Goal: Transaction & Acquisition: Purchase product/service

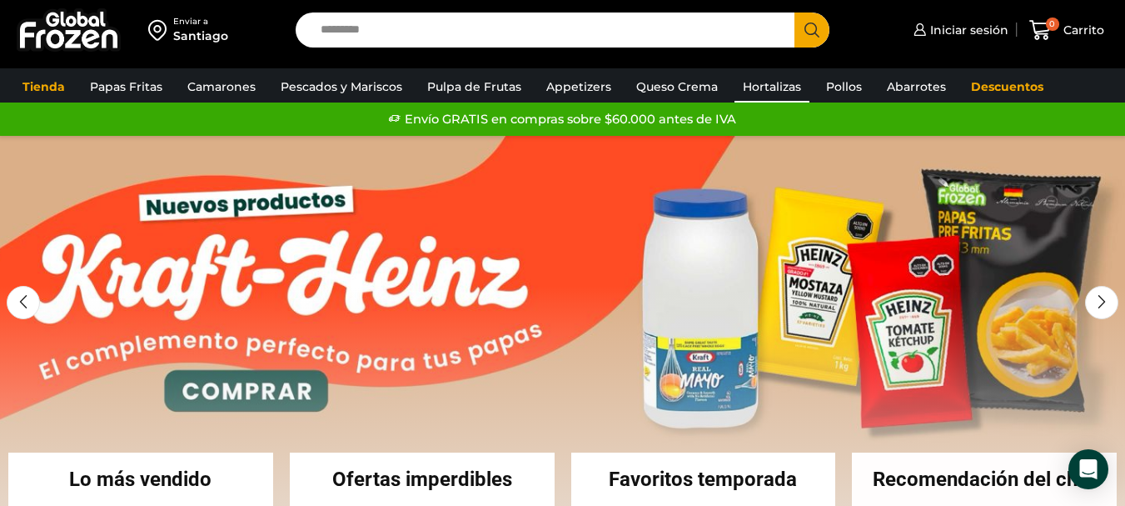
click at [750, 79] on link "Hortalizas" at bounding box center [772, 87] width 75 height 32
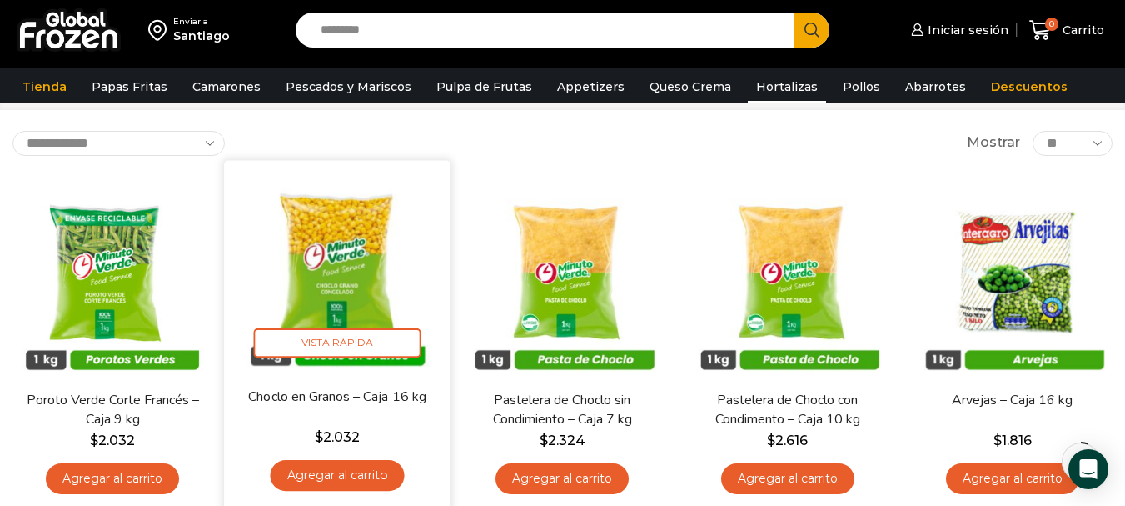
scroll to position [167, 0]
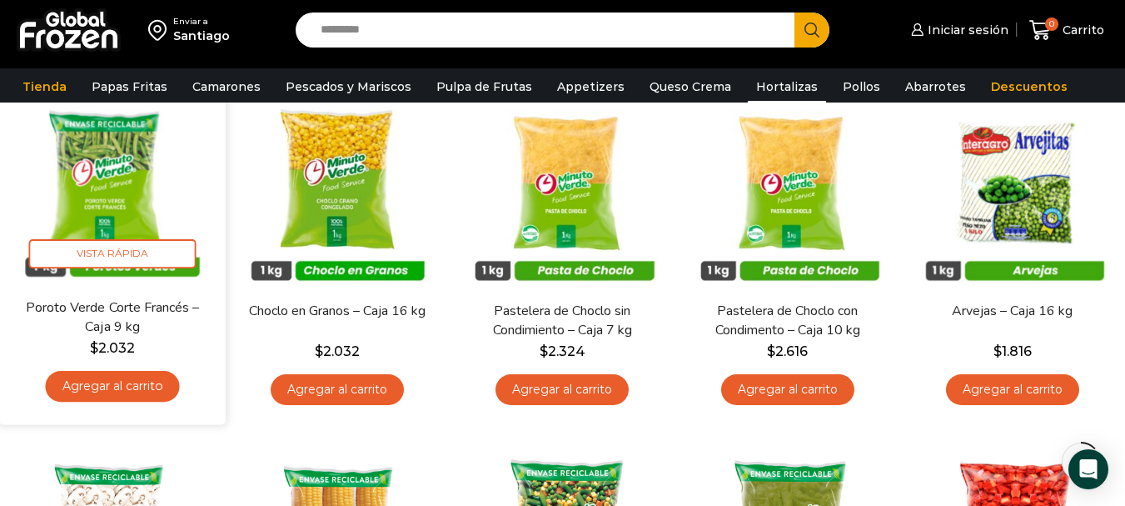
click at [127, 381] on link "Agregar al carrito" at bounding box center [113, 386] width 134 height 31
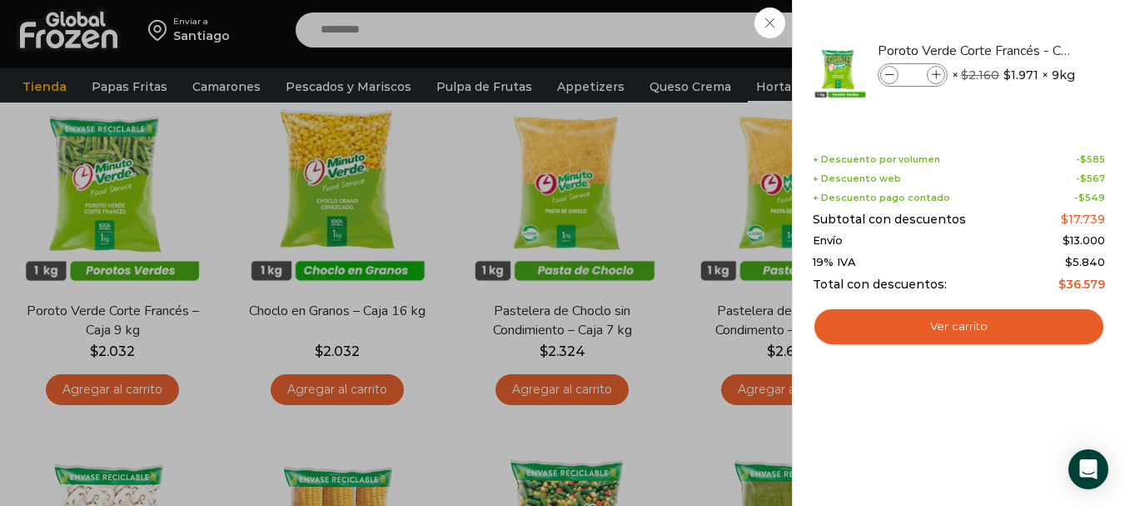
click at [1025, 50] on div "1 Carrito 1 1 Shopping Cart *" at bounding box center [1066, 30] width 83 height 39
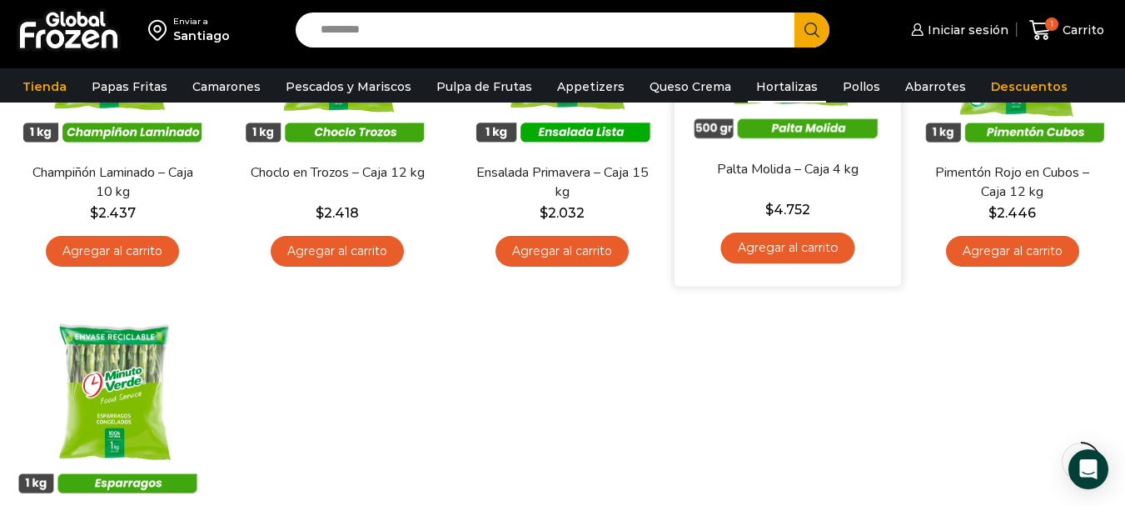
scroll to position [750, 0]
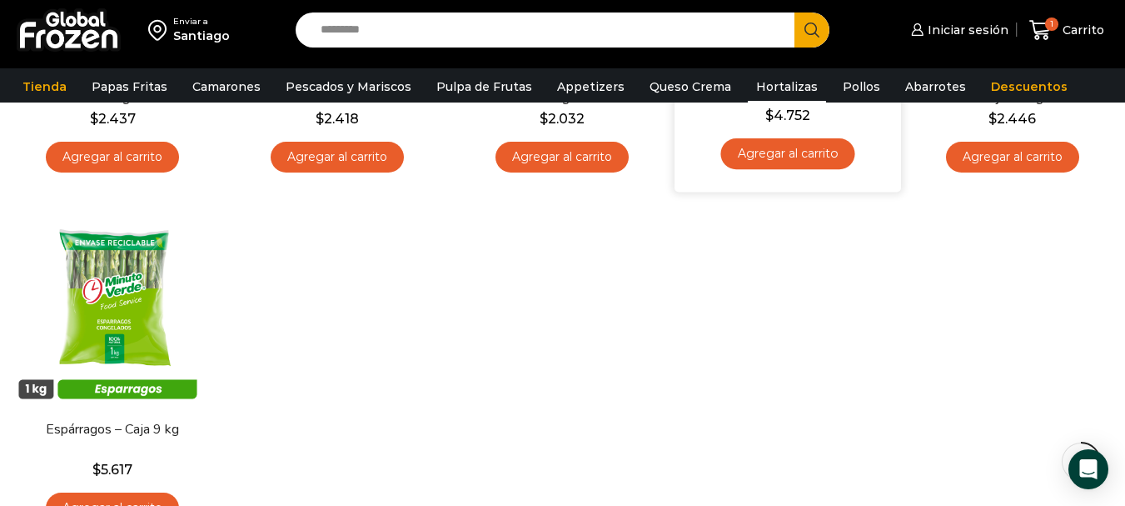
click at [788, 162] on link "Agregar al carrito" at bounding box center [788, 153] width 134 height 31
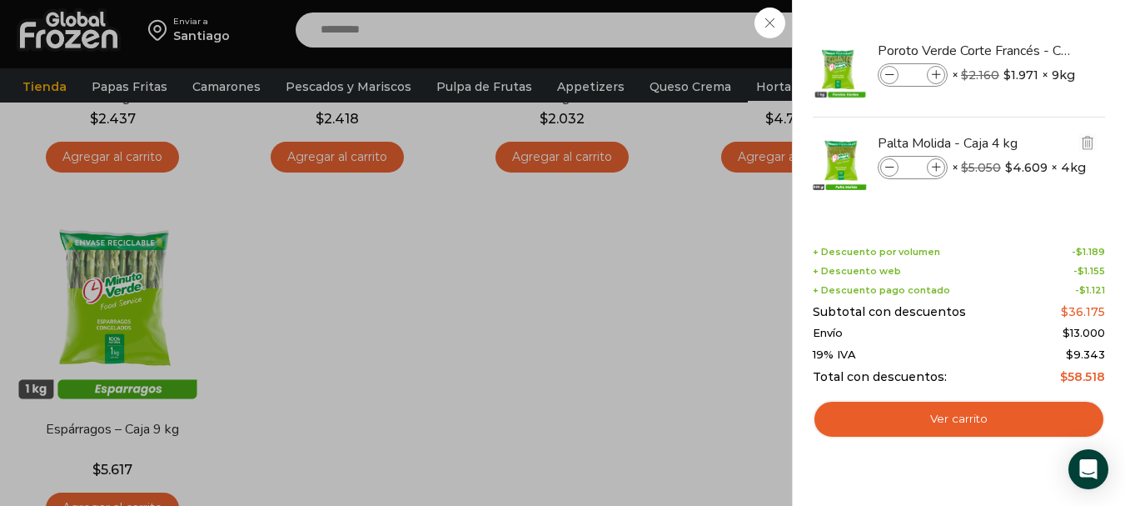
click at [891, 170] on icon at bounding box center [889, 167] width 9 height 9
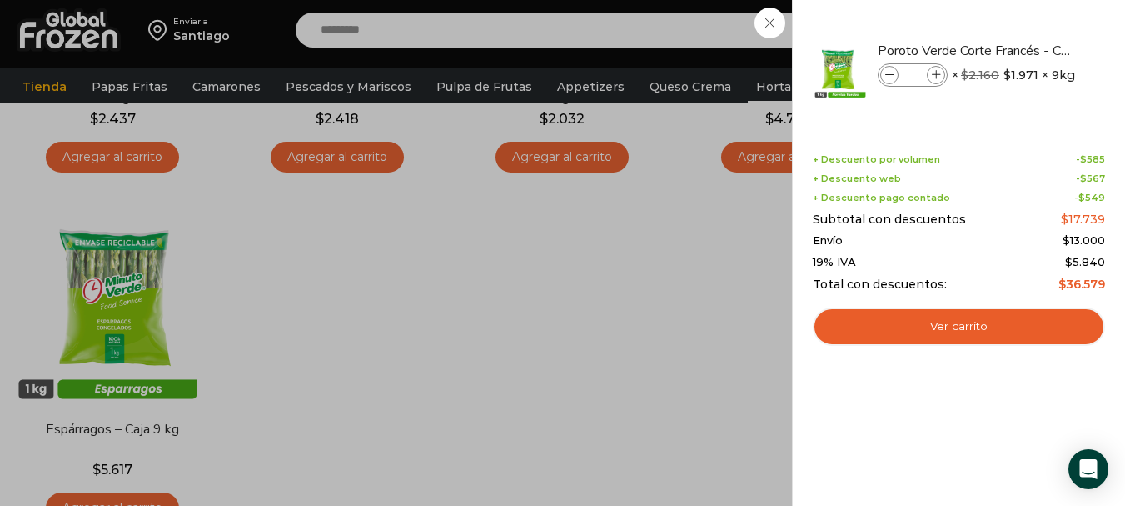
click at [1025, 50] on div "1 Carrito 1 1 Shopping Cart *" at bounding box center [1066, 30] width 83 height 39
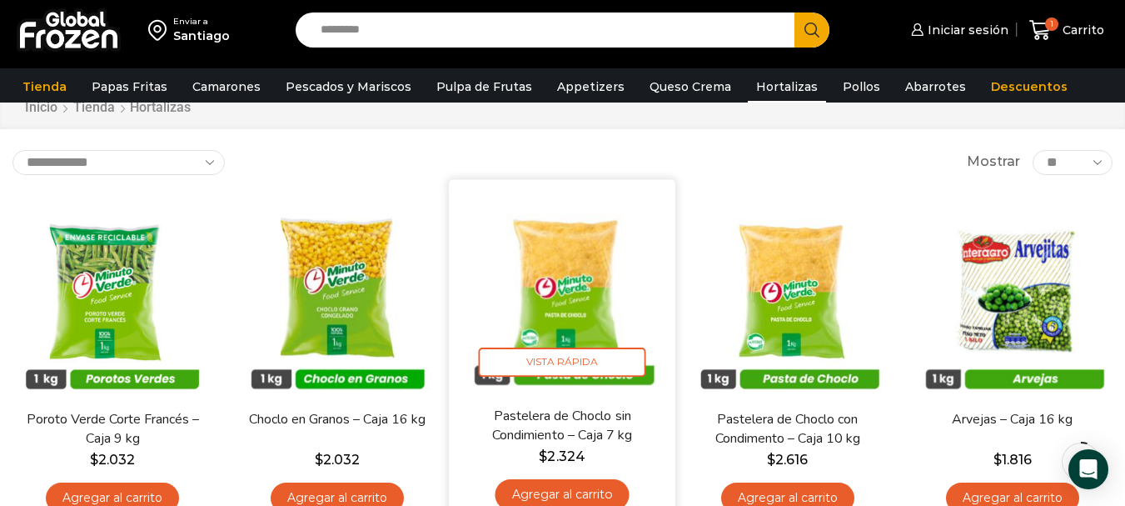
scroll to position [83, 0]
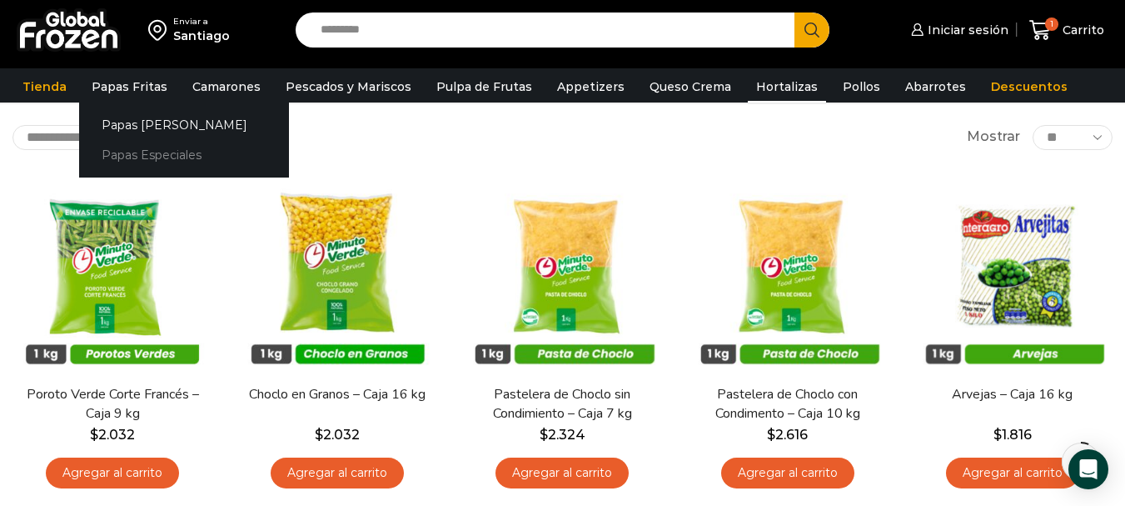
click at [138, 156] on link "Papas Especiales" at bounding box center [184, 155] width 210 height 31
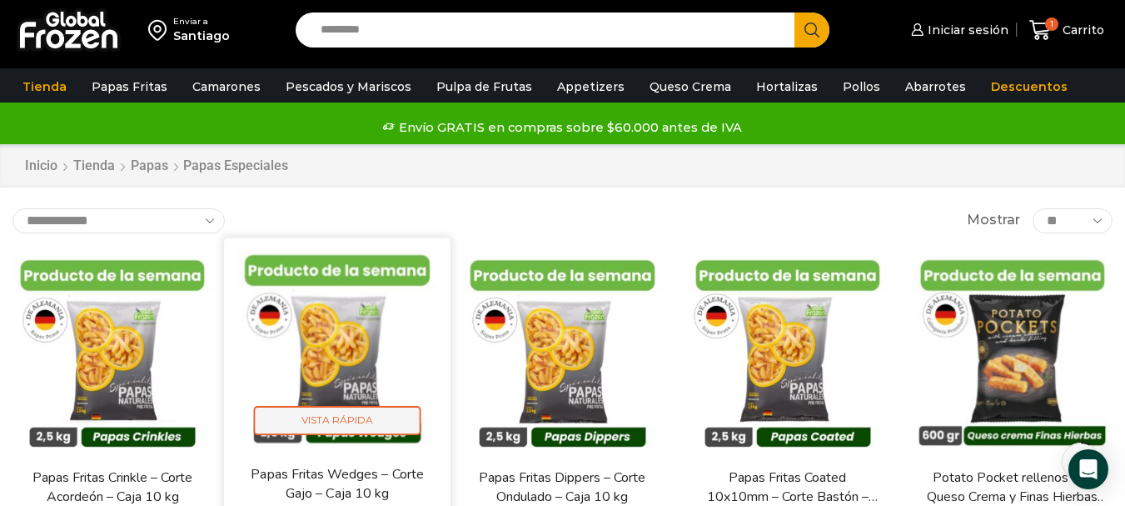
scroll to position [83, 0]
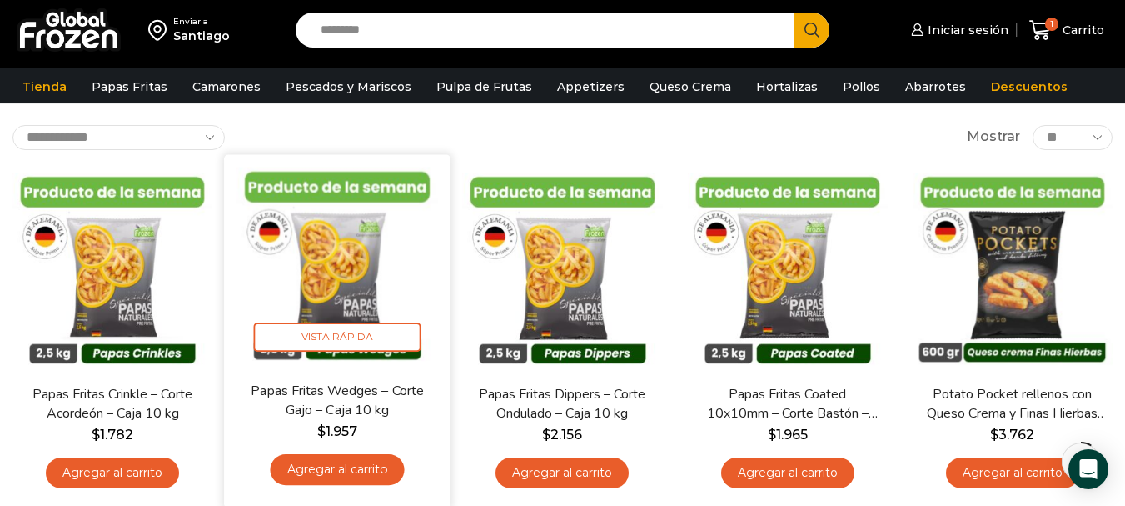
click at [369, 480] on link "Agregar al carrito" at bounding box center [338, 469] width 134 height 31
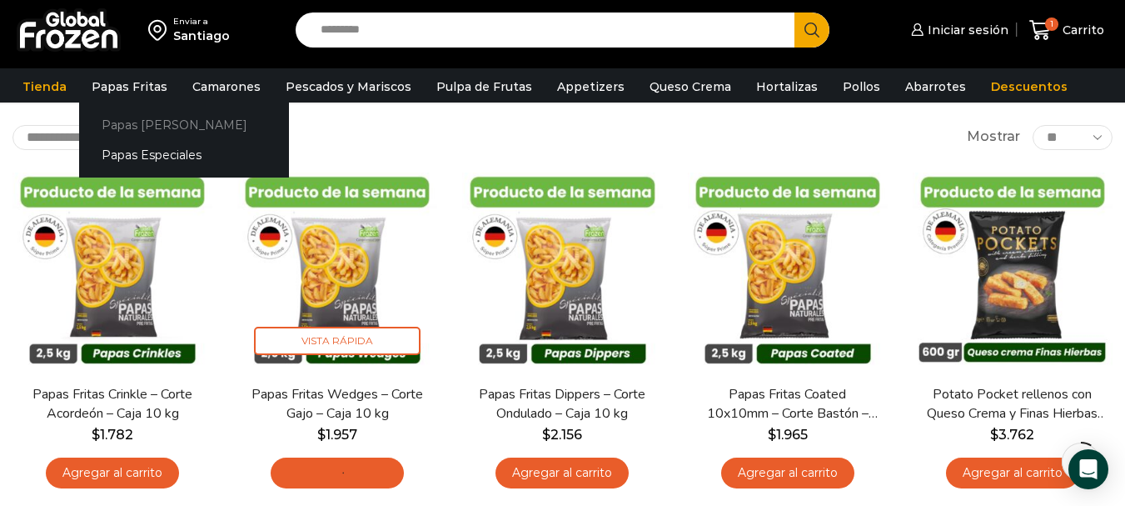
click at [141, 134] on link "Papas [PERSON_NAME]" at bounding box center [184, 124] width 210 height 31
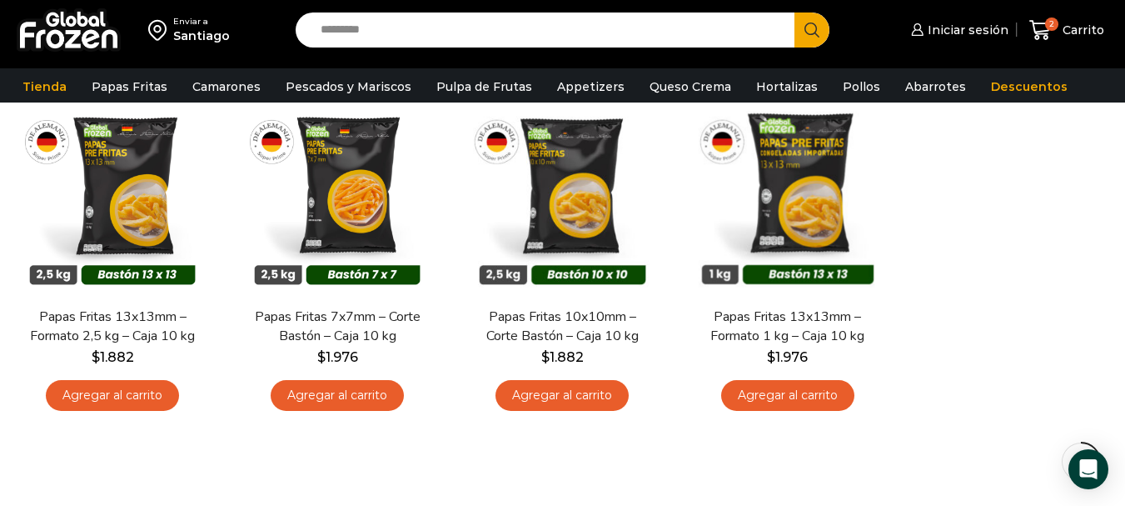
scroll to position [167, 0]
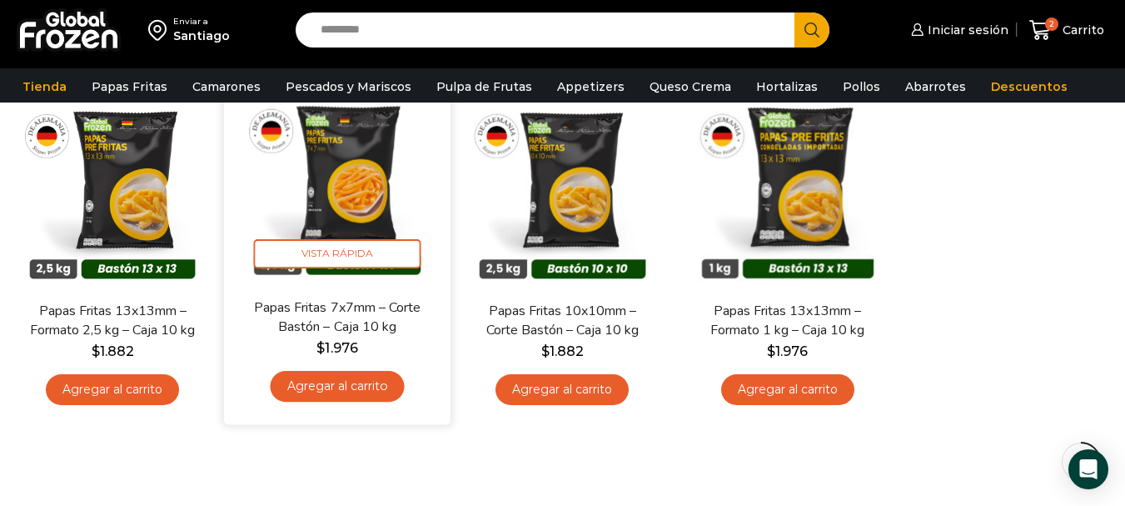
click at [386, 394] on link "Agregar al carrito" at bounding box center [338, 386] width 134 height 31
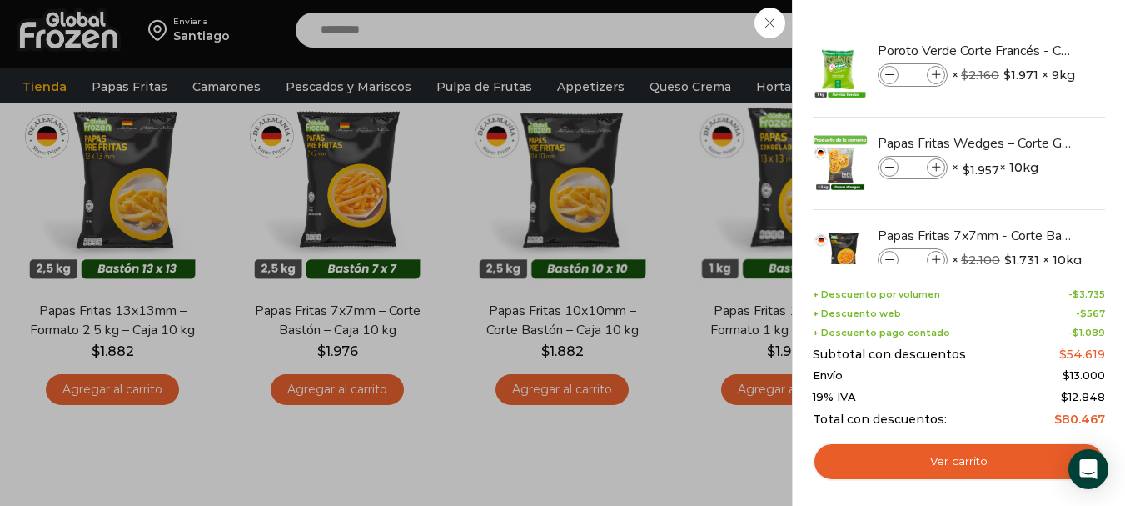
click at [1025, 50] on div "3 [GEOGRAPHIC_DATA] 3 3 Shopping Cart *" at bounding box center [1066, 30] width 83 height 39
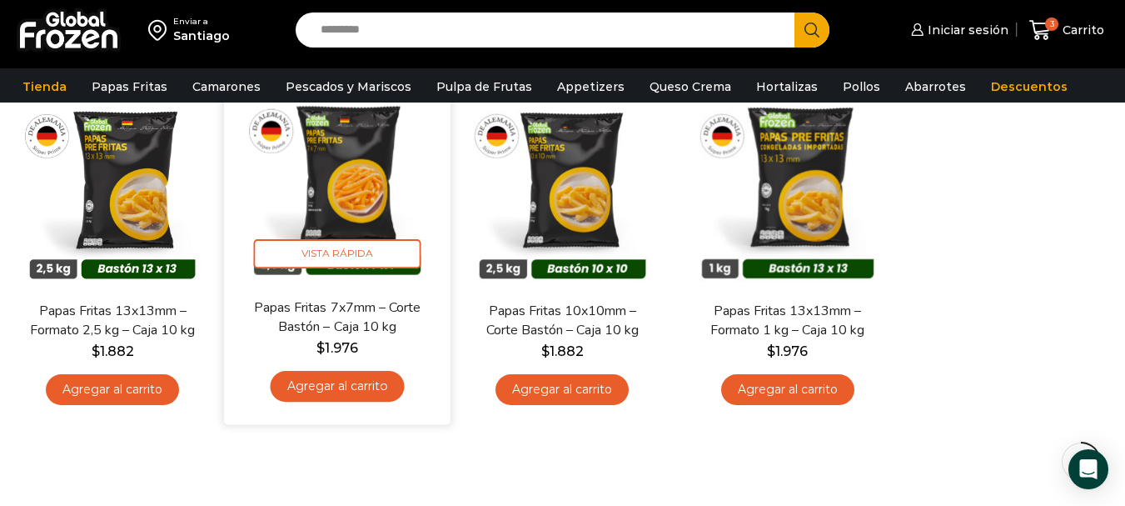
scroll to position [0, 0]
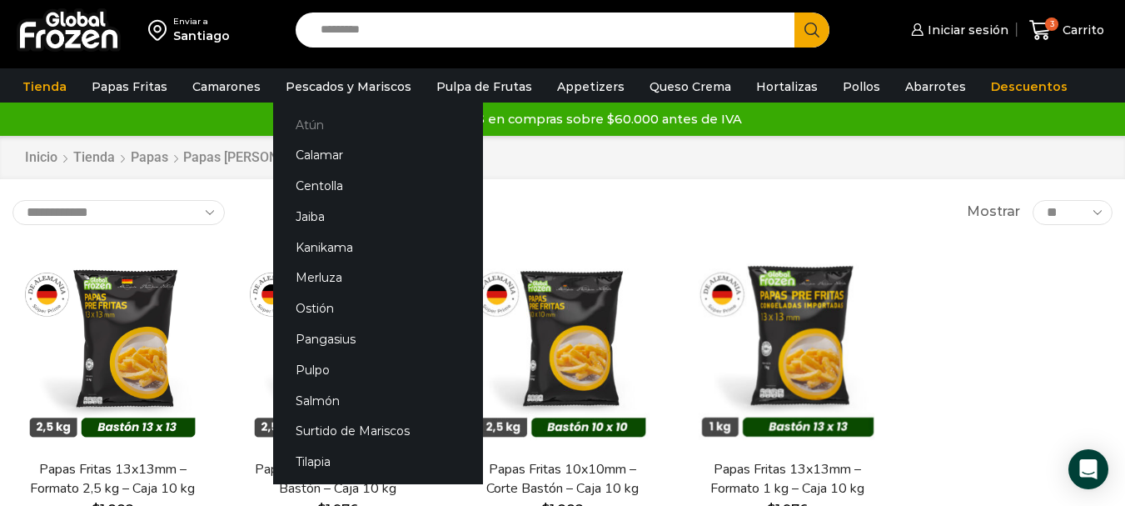
click at [344, 123] on link "Atún" at bounding box center [378, 124] width 210 height 31
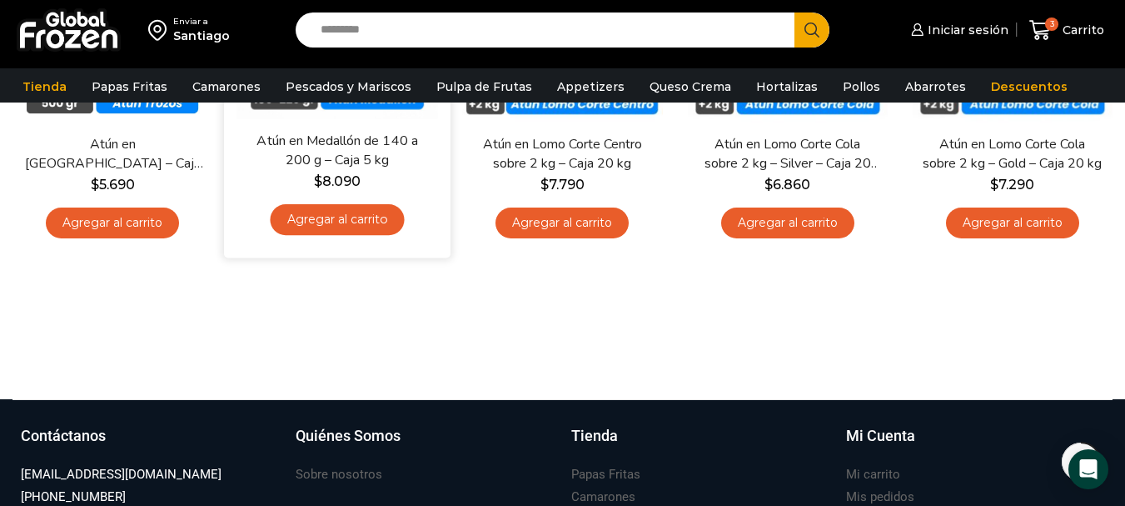
click at [358, 217] on link "Agregar al carrito" at bounding box center [338, 219] width 134 height 31
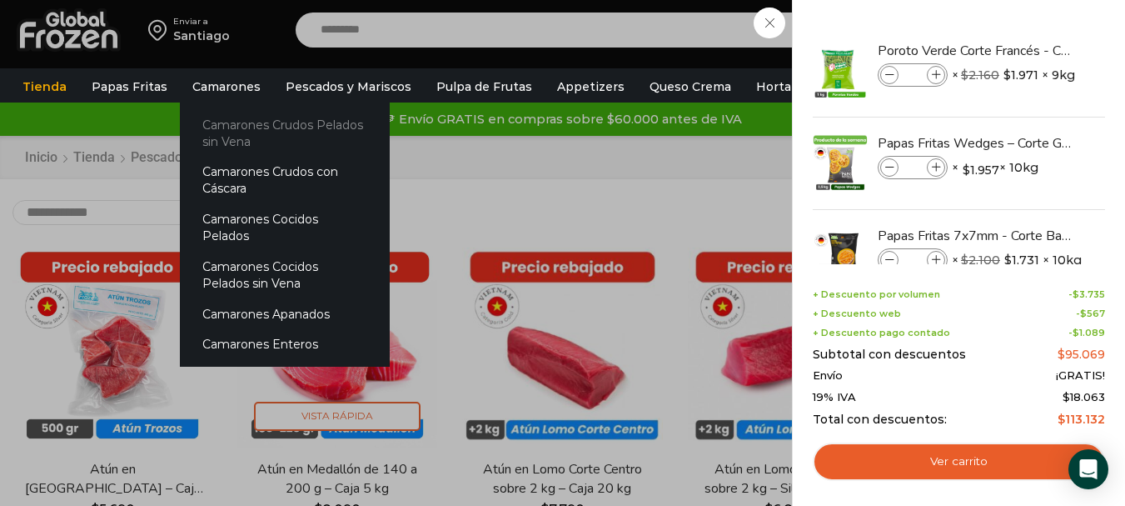
click at [248, 130] on link "Camarones Crudos Pelados sin Vena" at bounding box center [285, 132] width 210 height 47
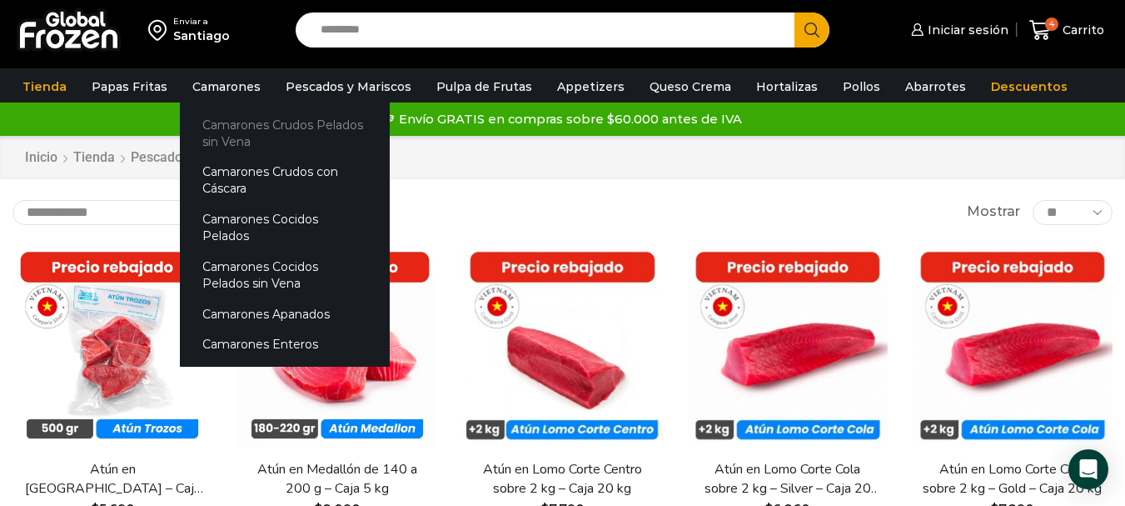
click at [240, 134] on link "Camarones Crudos Pelados sin Vena" at bounding box center [285, 132] width 210 height 47
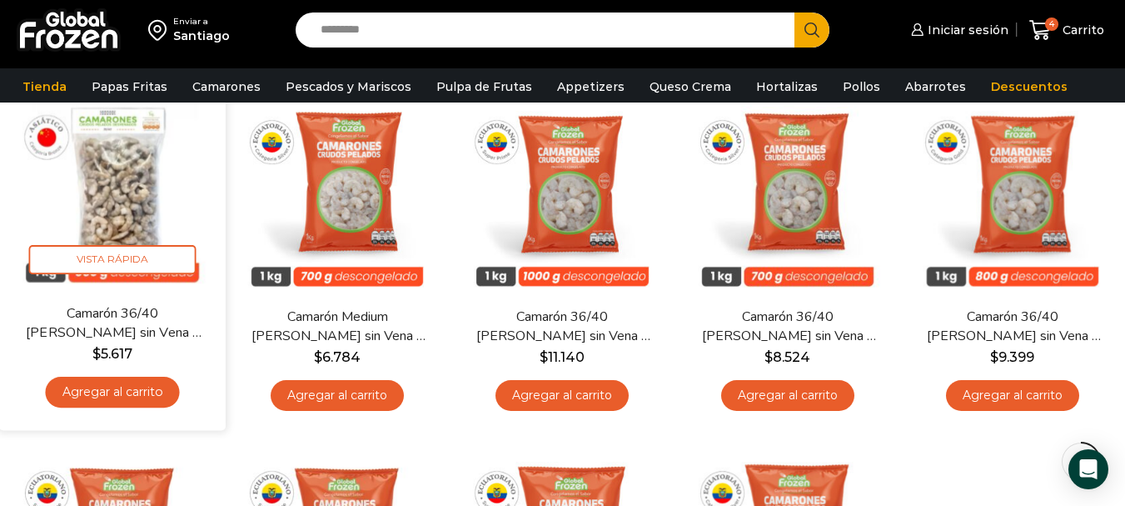
scroll to position [167, 0]
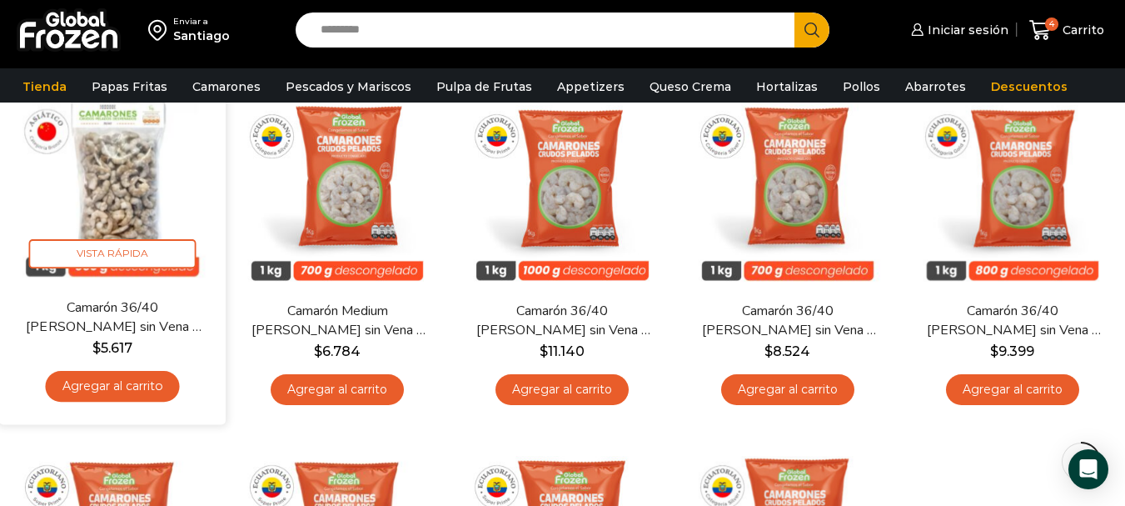
click at [117, 383] on link "Agregar al carrito" at bounding box center [113, 386] width 134 height 31
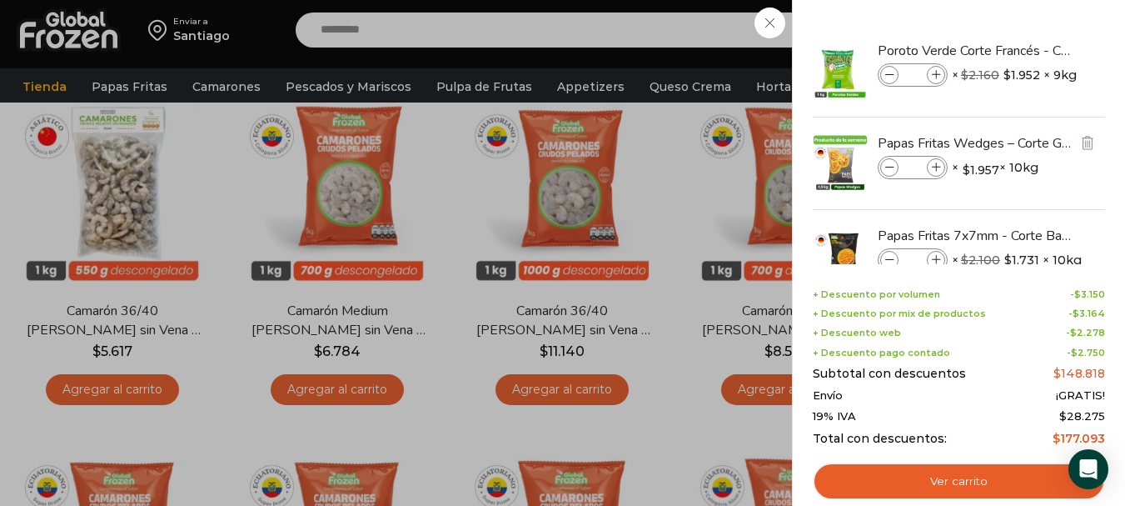
scroll to position [235, 0]
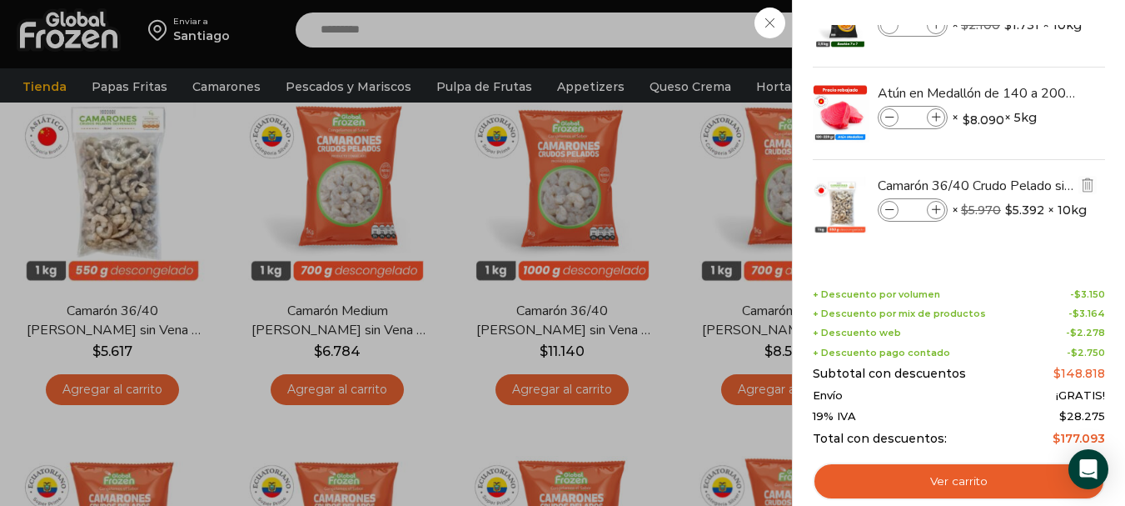
click at [940, 209] on icon at bounding box center [936, 210] width 9 height 9
type input "*"
click at [1025, 50] on div "6 Carrito 6 6 Shopping Cart *" at bounding box center [1066, 30] width 83 height 39
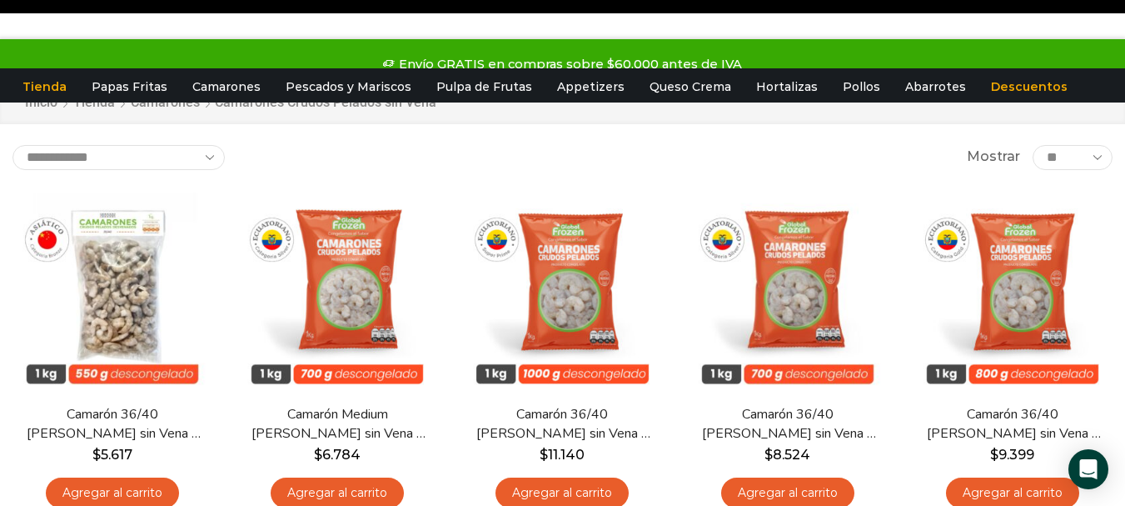
scroll to position [0, 0]
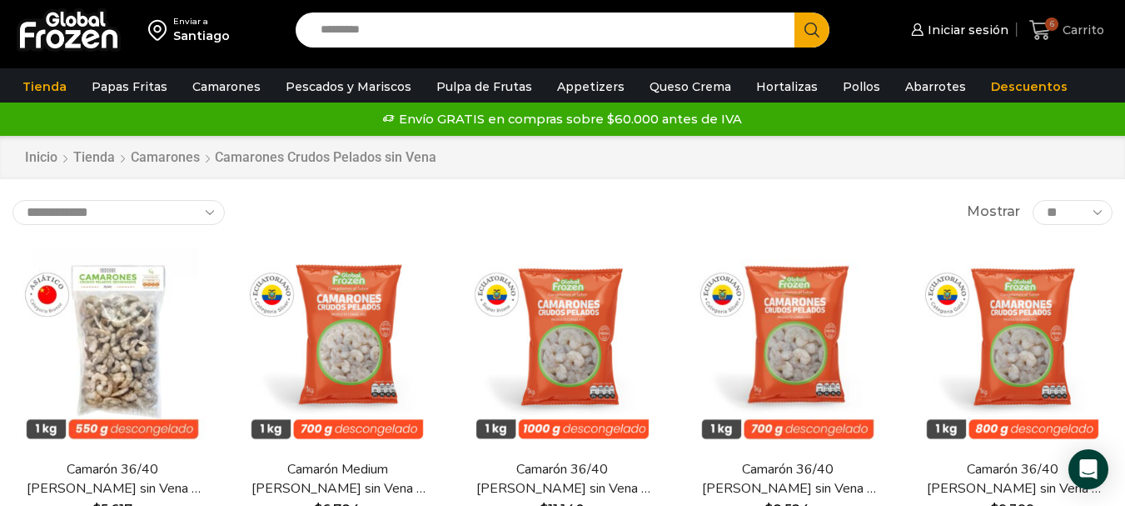
click at [1068, 27] on span "Carrito" at bounding box center [1082, 30] width 46 height 17
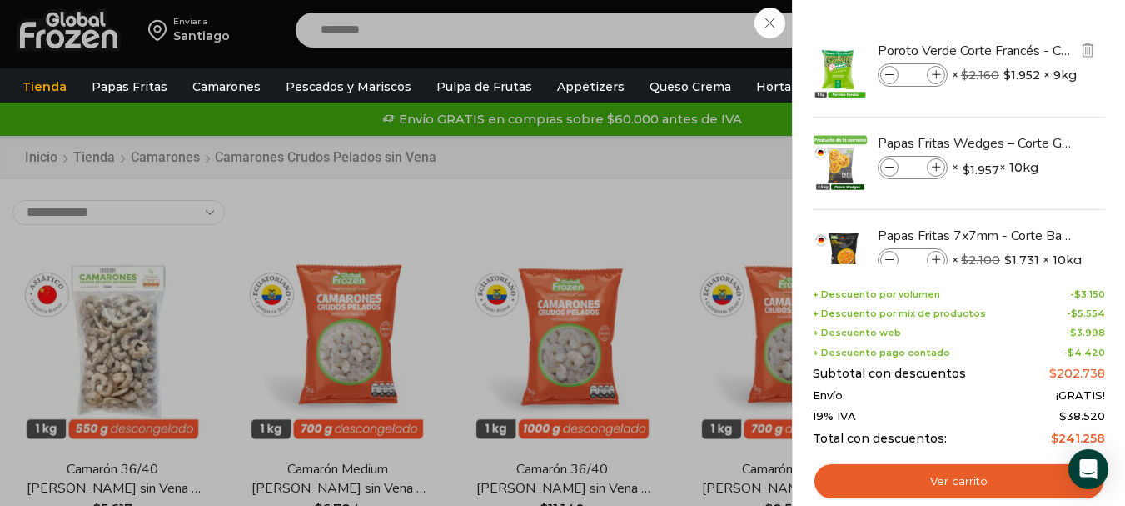
click at [940, 77] on icon at bounding box center [936, 75] width 9 height 9
type input "*"
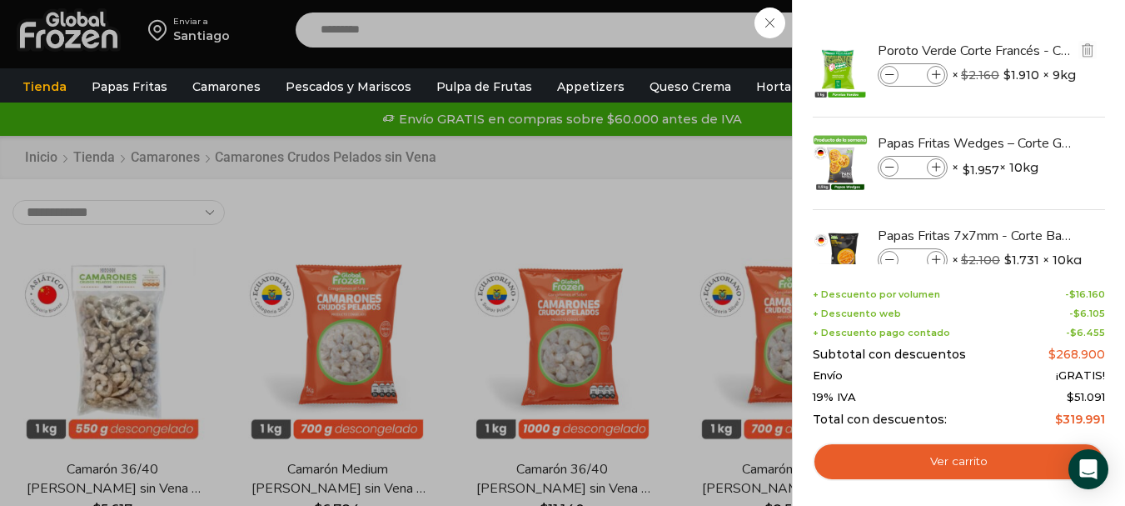
click at [891, 72] on icon at bounding box center [889, 75] width 9 height 9
type input "*"
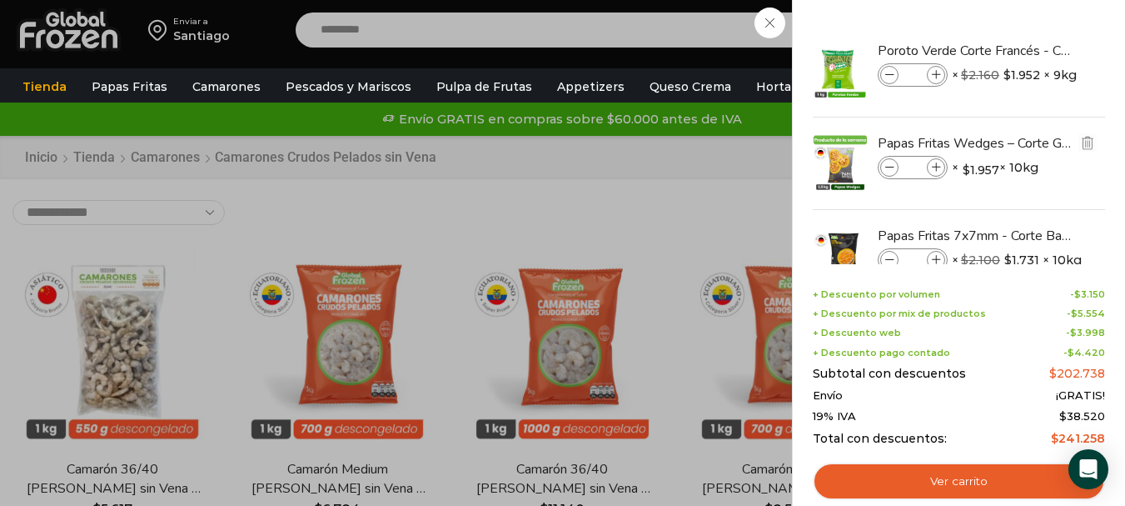
click at [942, 167] on span at bounding box center [936, 167] width 18 height 18
type input "*"
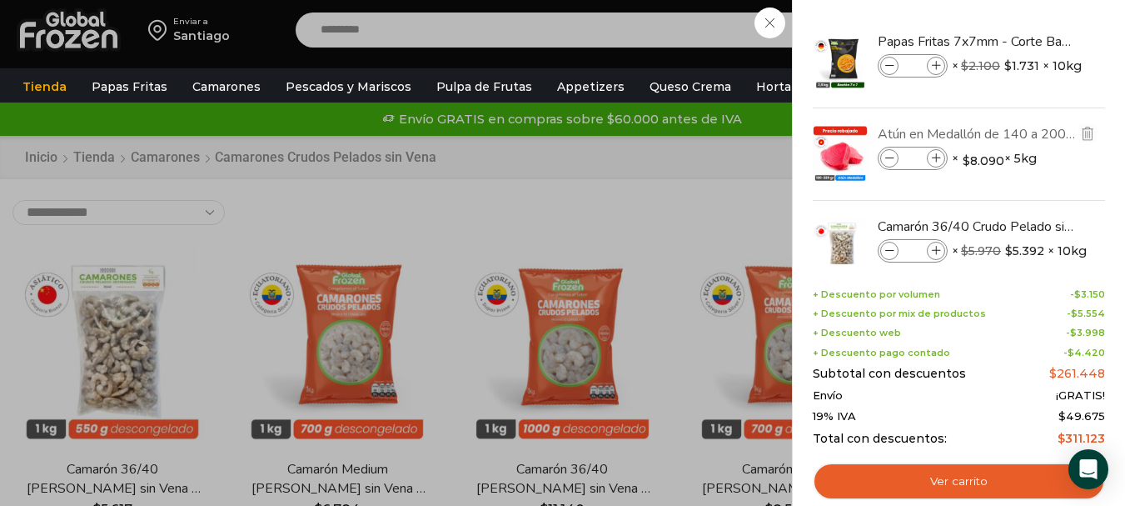
scroll to position [235, 0]
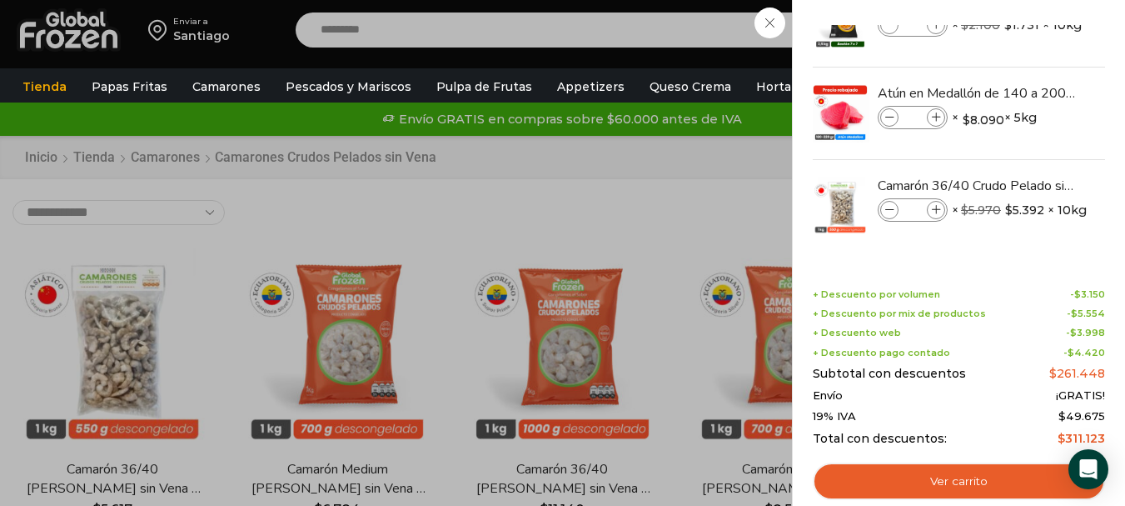
click at [1025, 50] on div "9 Carrito 9 9 Shopping Cart *" at bounding box center [1066, 30] width 83 height 39
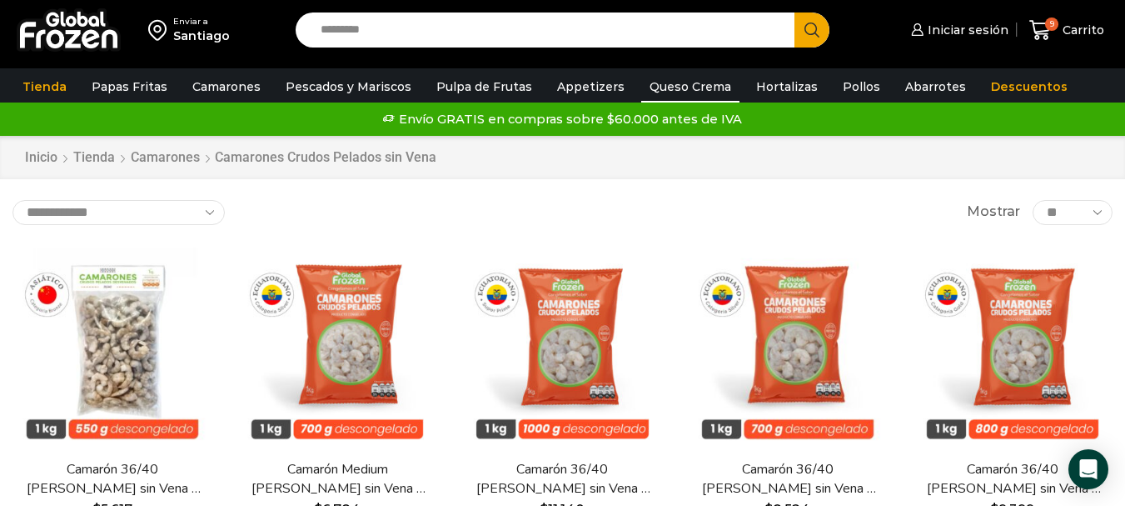
click at [651, 88] on link "Queso Crema" at bounding box center [690, 87] width 98 height 32
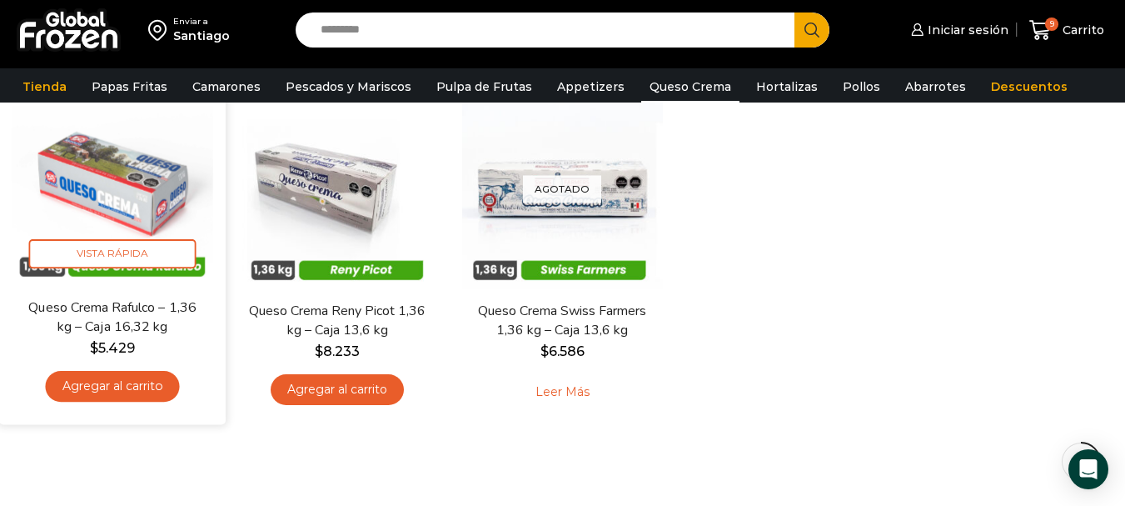
click at [97, 385] on link "Agregar al carrito" at bounding box center [113, 386] width 134 height 31
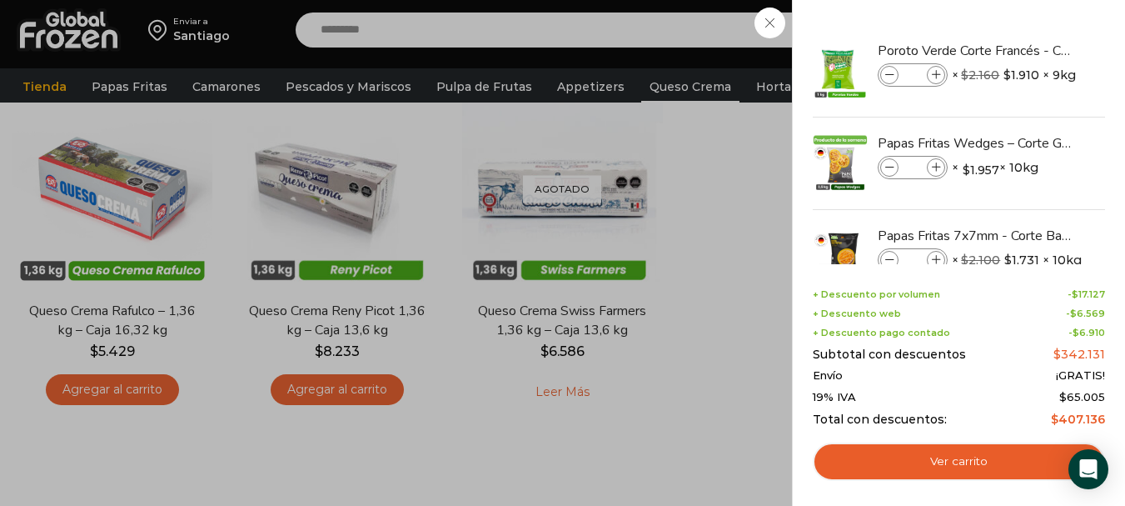
click at [1025, 50] on div "10 Carrito 10 10 Shopping Cart *" at bounding box center [1066, 30] width 83 height 39
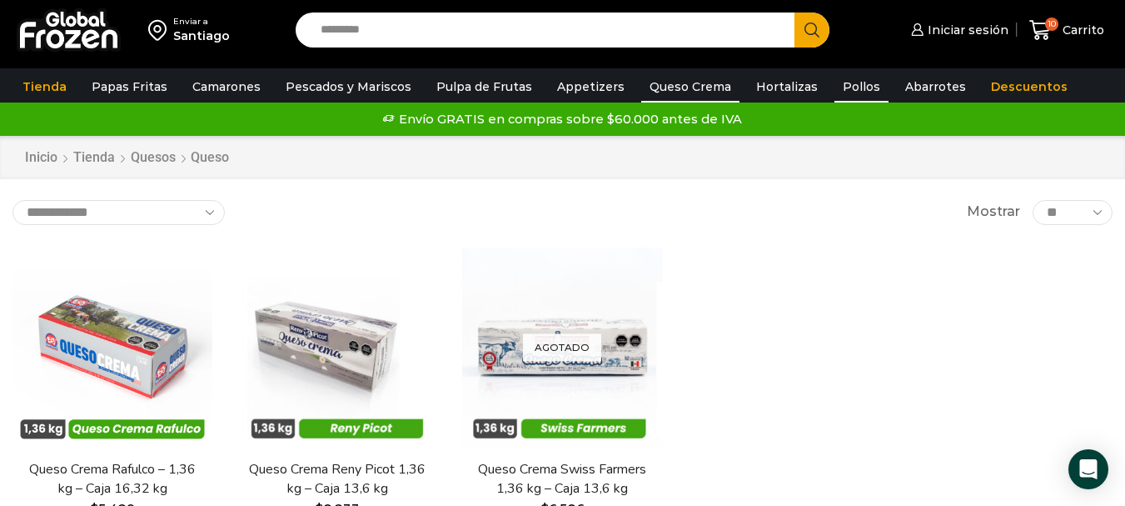
click at [835, 86] on link "Pollos" at bounding box center [862, 87] width 54 height 32
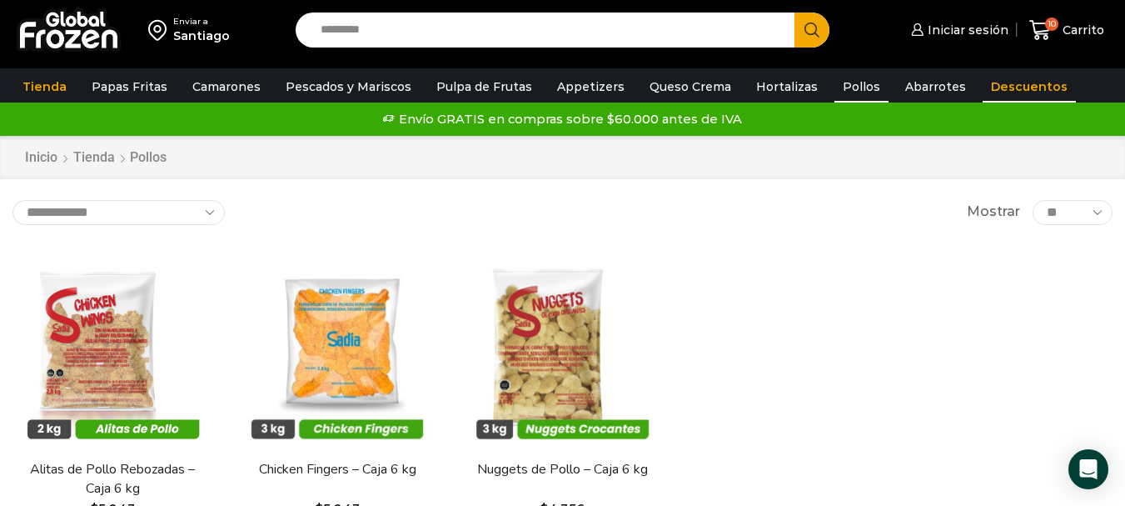
click at [990, 87] on link "Descuentos" at bounding box center [1029, 87] width 93 height 32
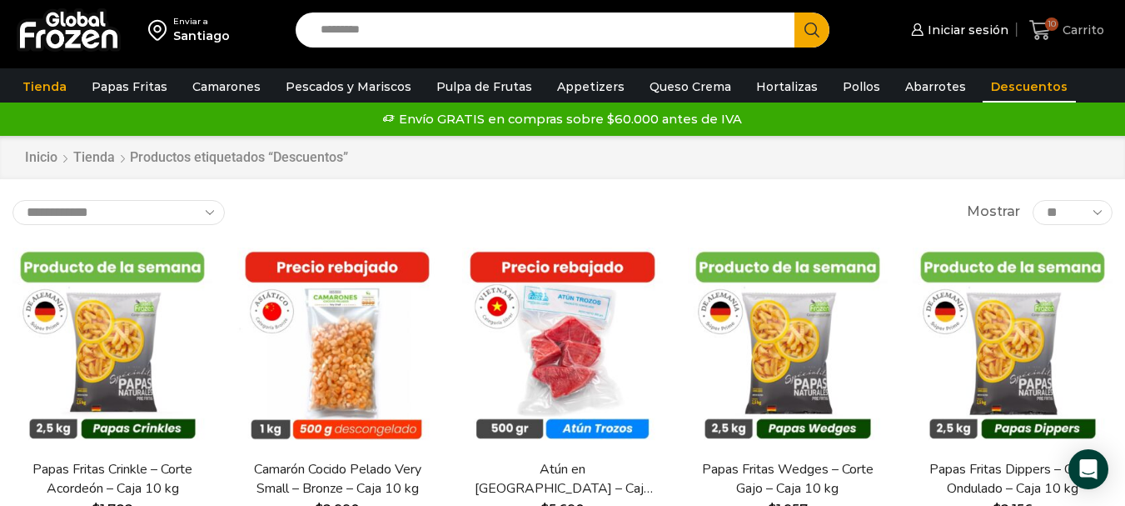
click at [1078, 17] on link "10 Carrito" at bounding box center [1066, 30] width 83 height 39
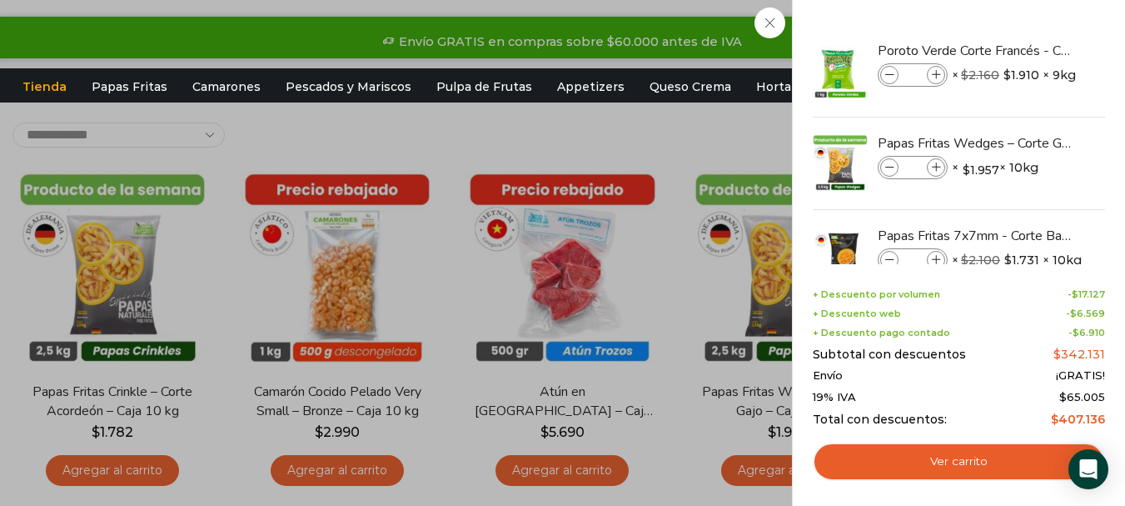
scroll to position [87, 0]
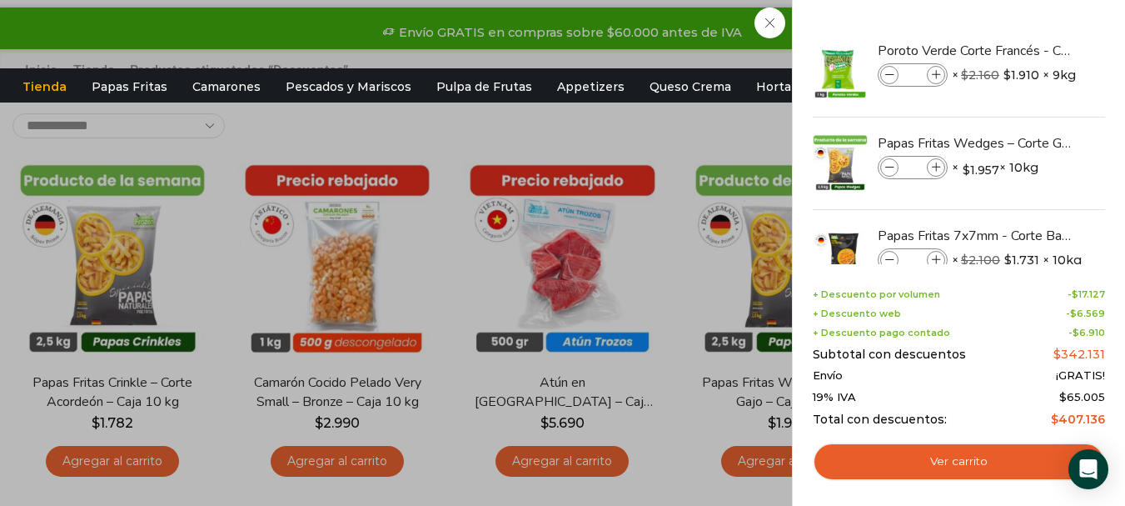
drag, startPoint x: 1105, startPoint y: 83, endPoint x: 1105, endPoint y: 101, distance: 17.5
click at [1105, 101] on div "10 Shopping Cart Poroto Verde Corte Francés - Caja 9 kg Poroto Verde Corte Fran…" at bounding box center [958, 253] width 333 height 506
drag, startPoint x: 1101, startPoint y: 97, endPoint x: 1101, endPoint y: 113, distance: 16.7
click at [1101, 113] on li "Poroto Verde Corte Francés - Caja 9 kg Poroto Verde Corte Francés - Caja 9 kg c…" at bounding box center [959, 71] width 296 height 92
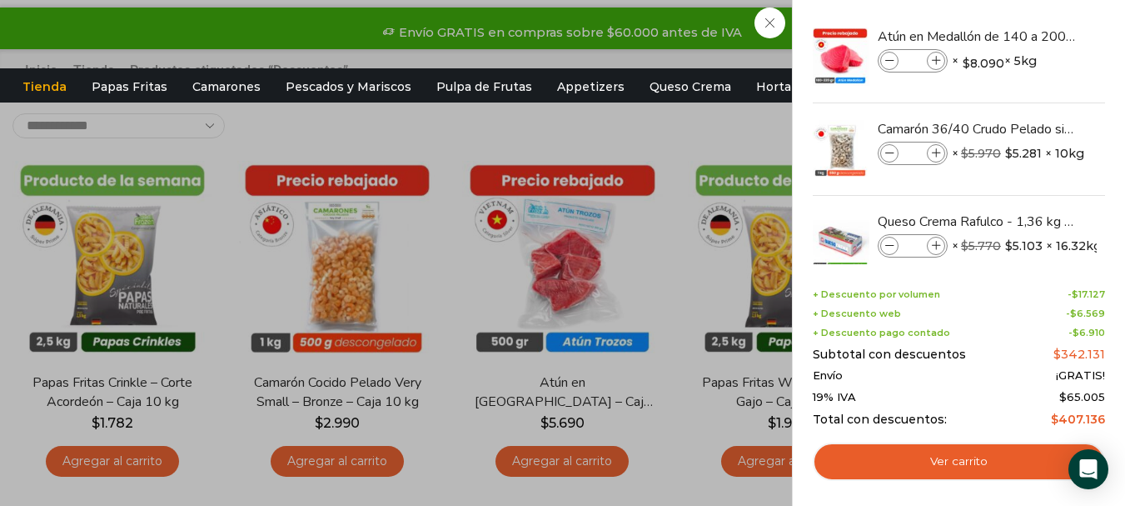
scroll to position [327, 0]
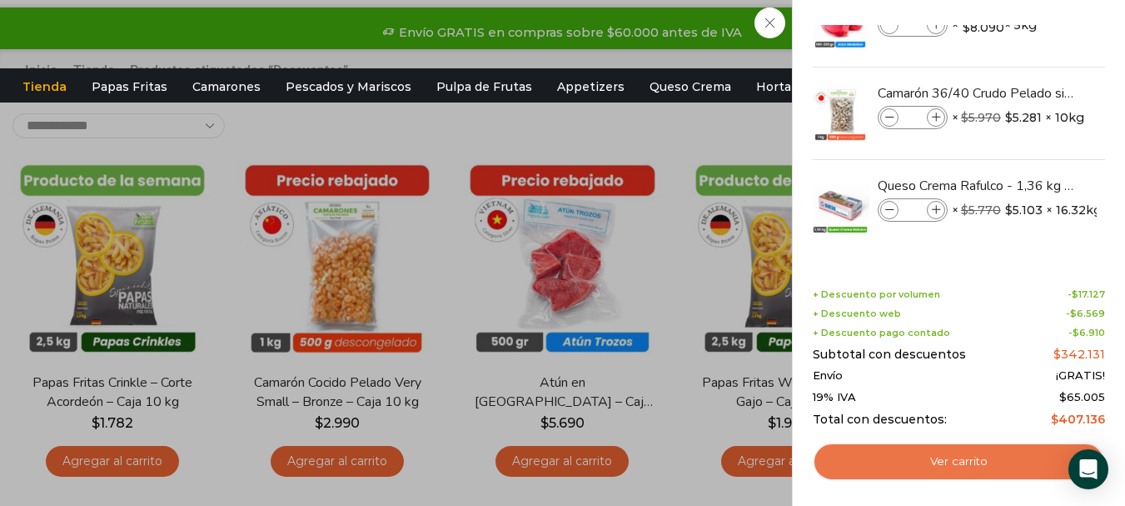
click at [948, 454] on link "Ver carrito" at bounding box center [959, 461] width 292 height 38
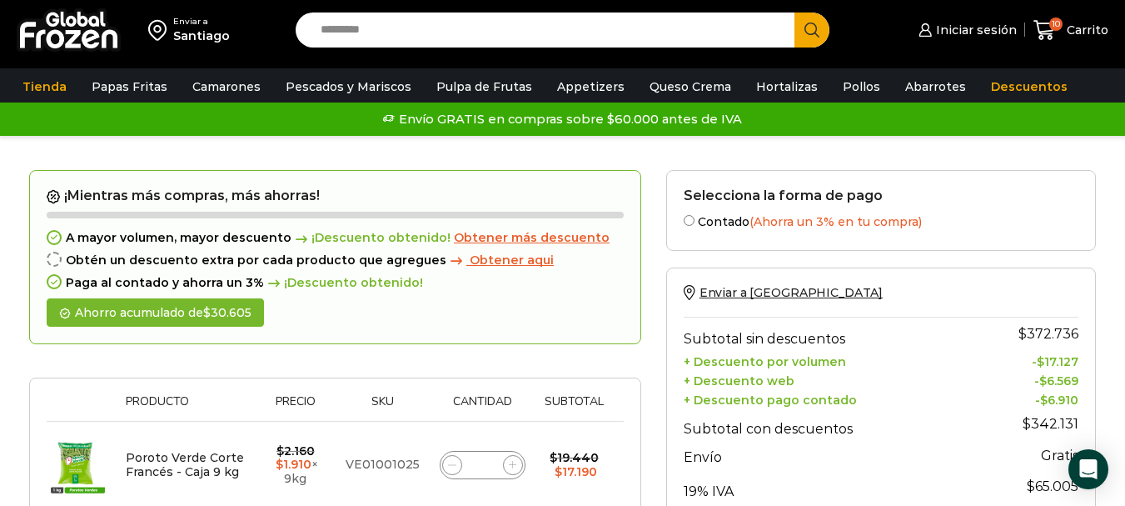
click at [481, 233] on span "Obtener más descuento" at bounding box center [532, 237] width 156 height 15
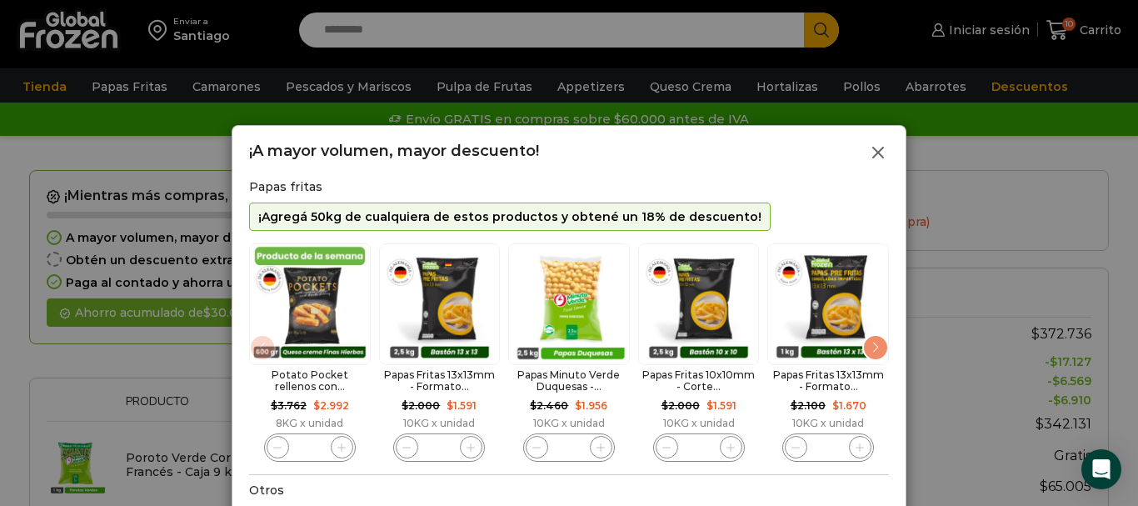
click at [888, 150] on link at bounding box center [878, 152] width 21 height 21
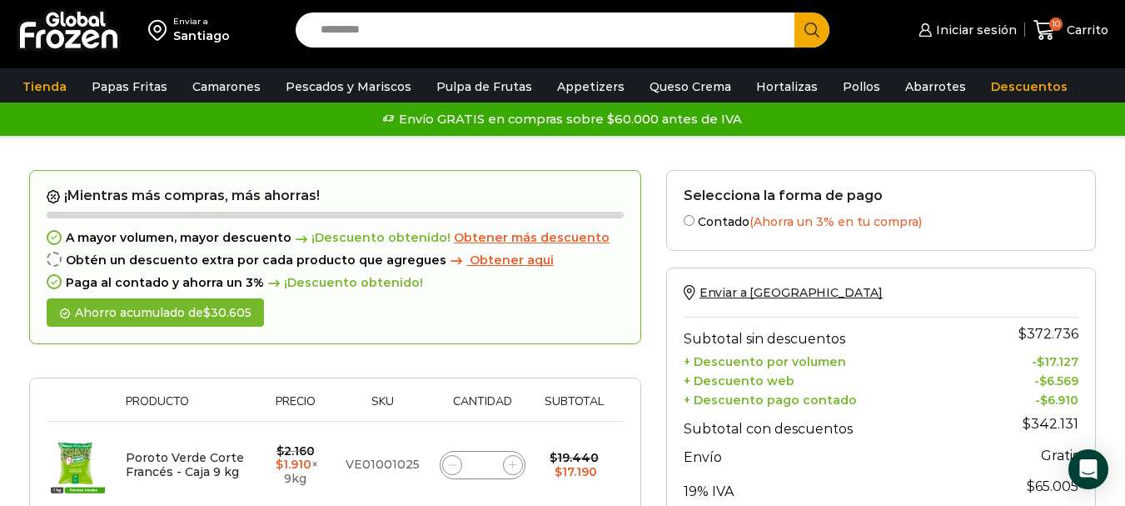
click at [496, 260] on span "Obtener aqui" at bounding box center [512, 259] width 84 height 15
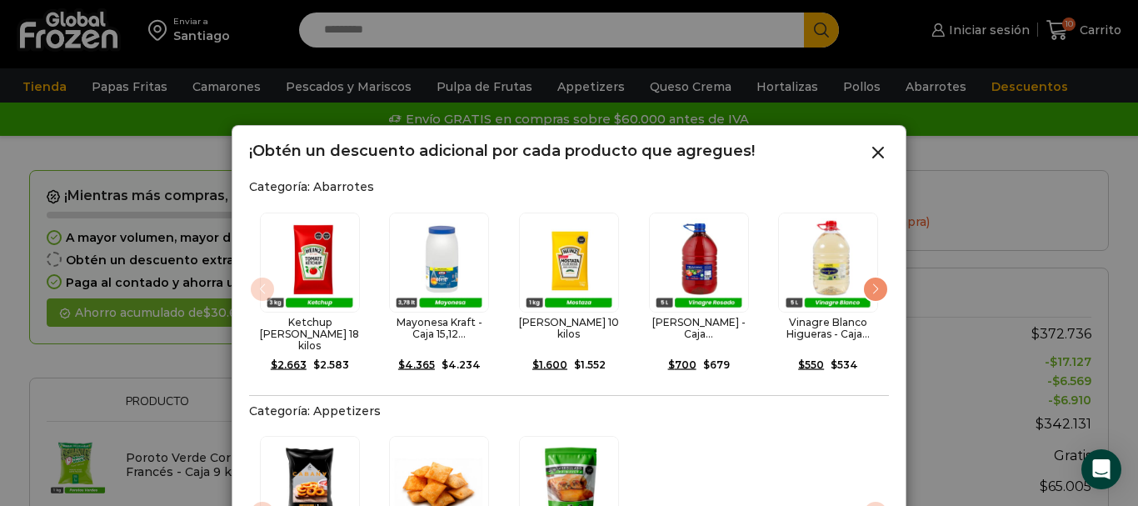
click at [879, 154] on line at bounding box center [878, 152] width 10 height 10
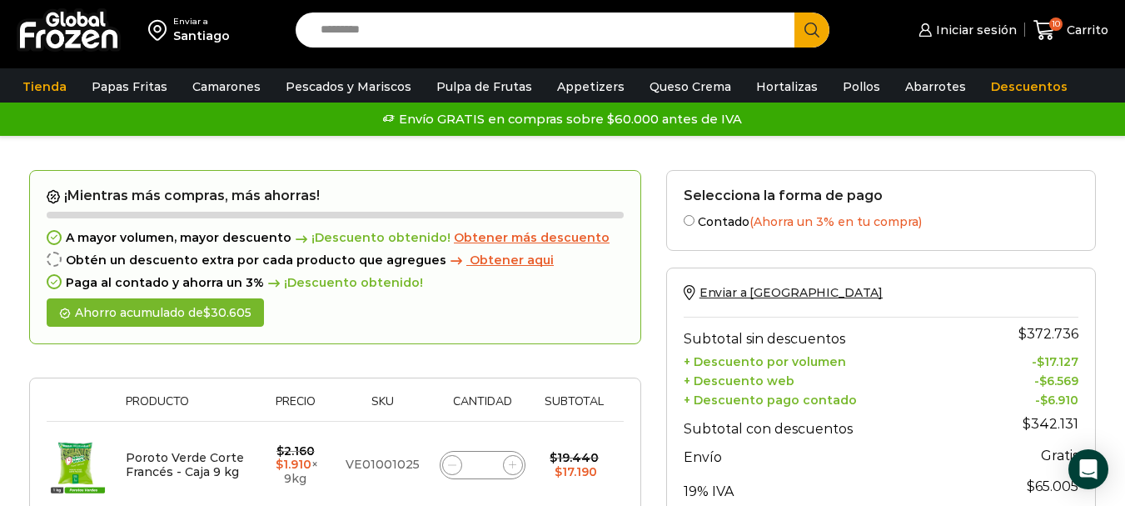
click at [476, 259] on span "Obtener aqui" at bounding box center [512, 259] width 84 height 15
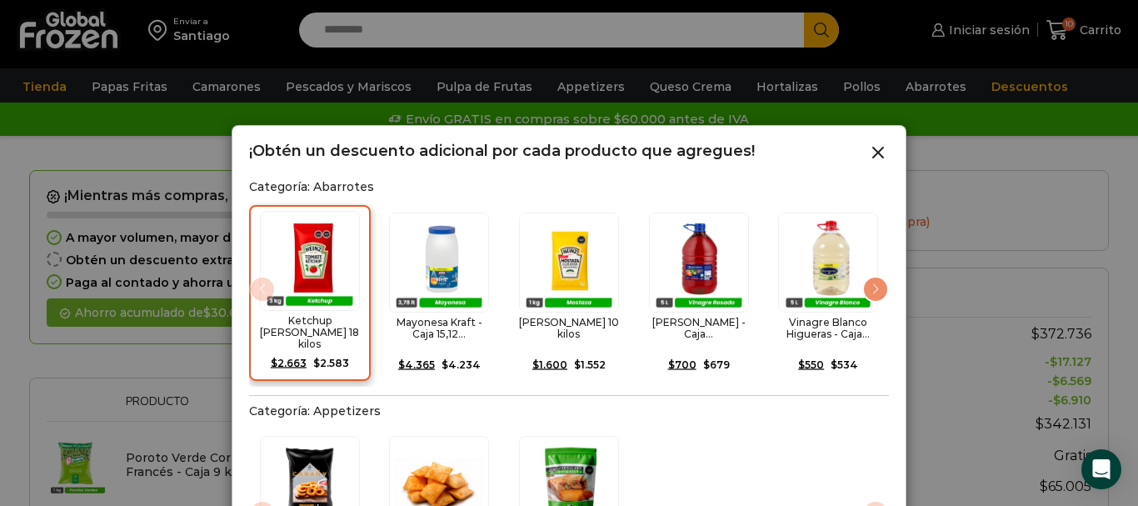
click at [300, 284] on img "1 / 14" at bounding box center [310, 261] width 100 height 100
click at [880, 288] on div "Next slide" at bounding box center [875, 289] width 27 height 27
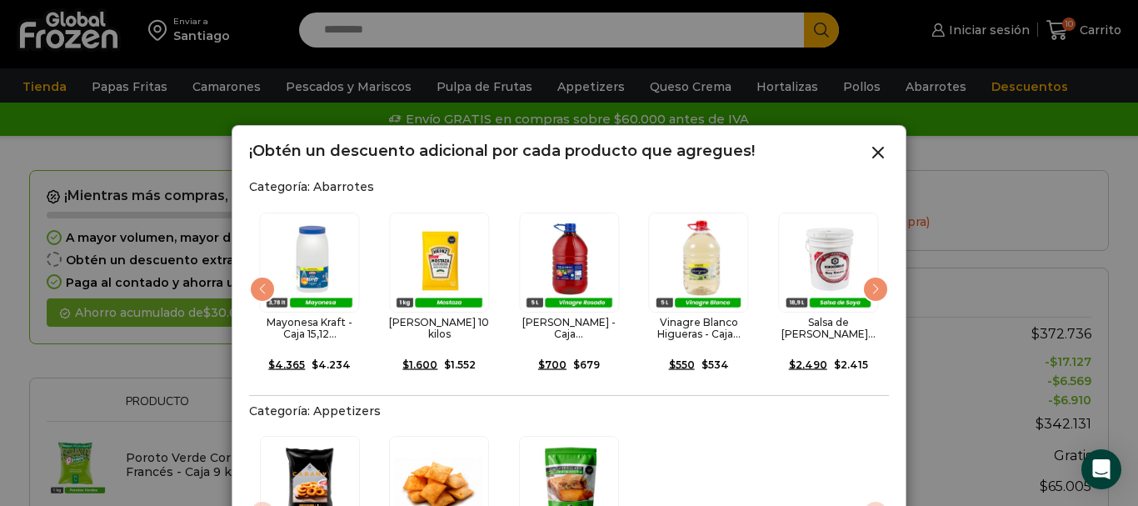
click at [878, 282] on div "Next slide" at bounding box center [875, 289] width 27 height 27
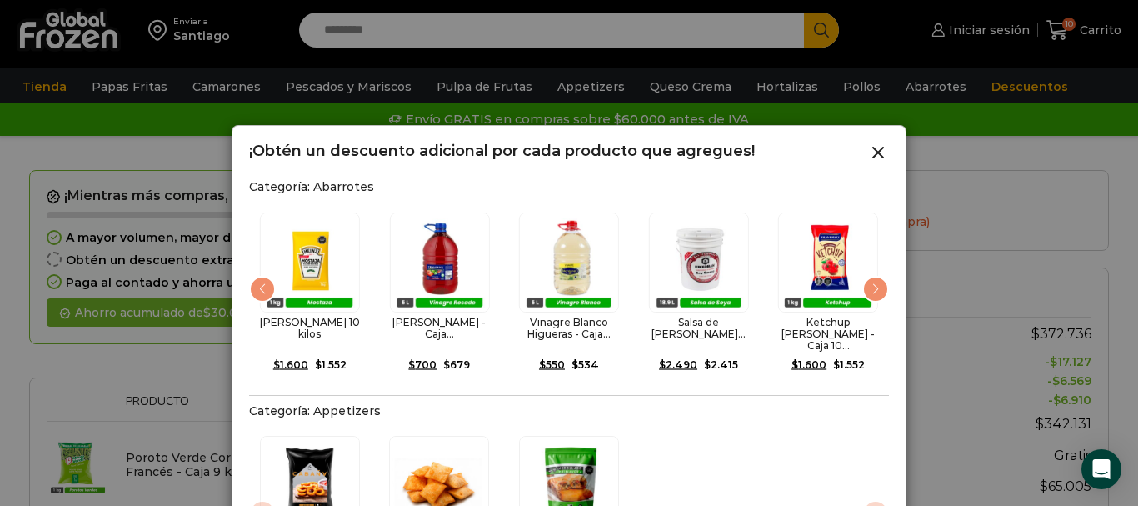
click at [878, 282] on div "Next slide" at bounding box center [875, 289] width 27 height 27
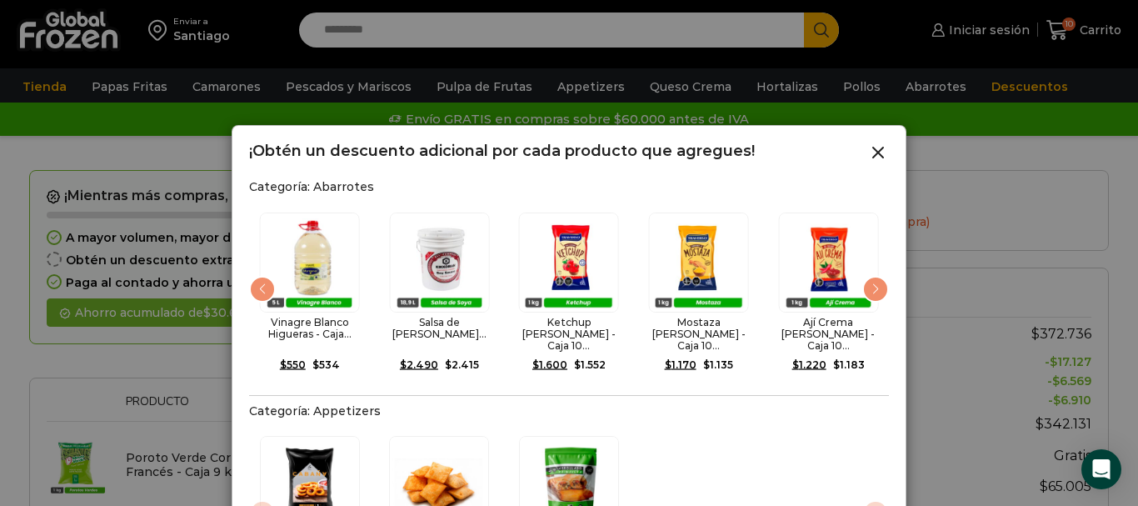
click at [878, 282] on div "Next slide" at bounding box center [875, 289] width 27 height 27
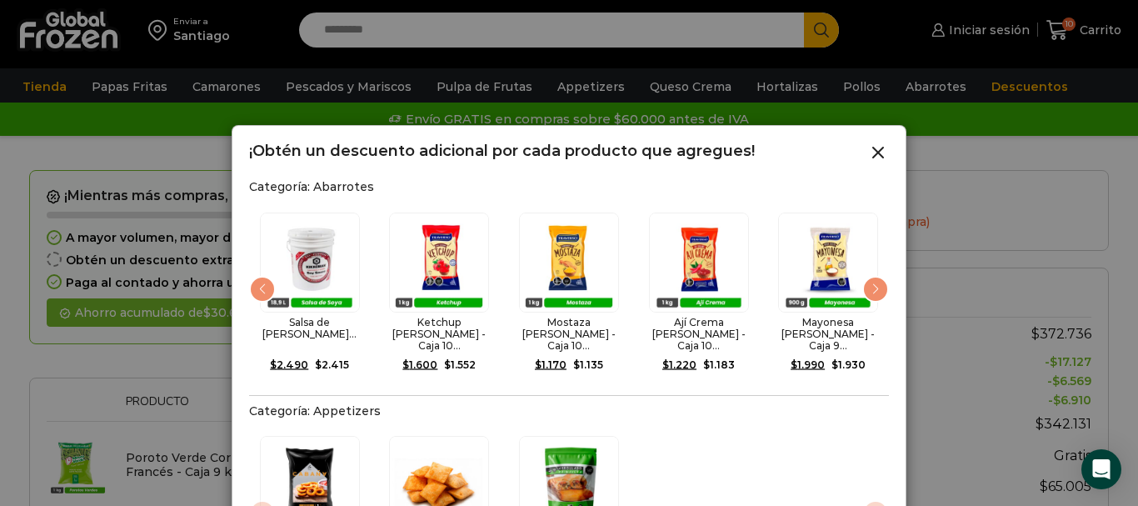
click at [878, 282] on div "Next slide" at bounding box center [875, 289] width 27 height 27
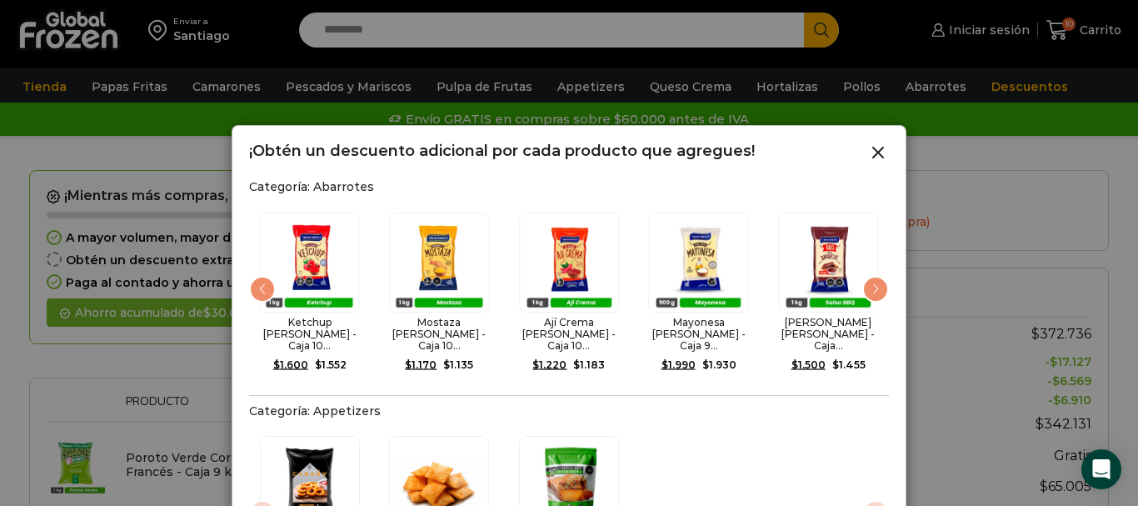
click at [878, 282] on div "Next slide" at bounding box center [875, 289] width 27 height 27
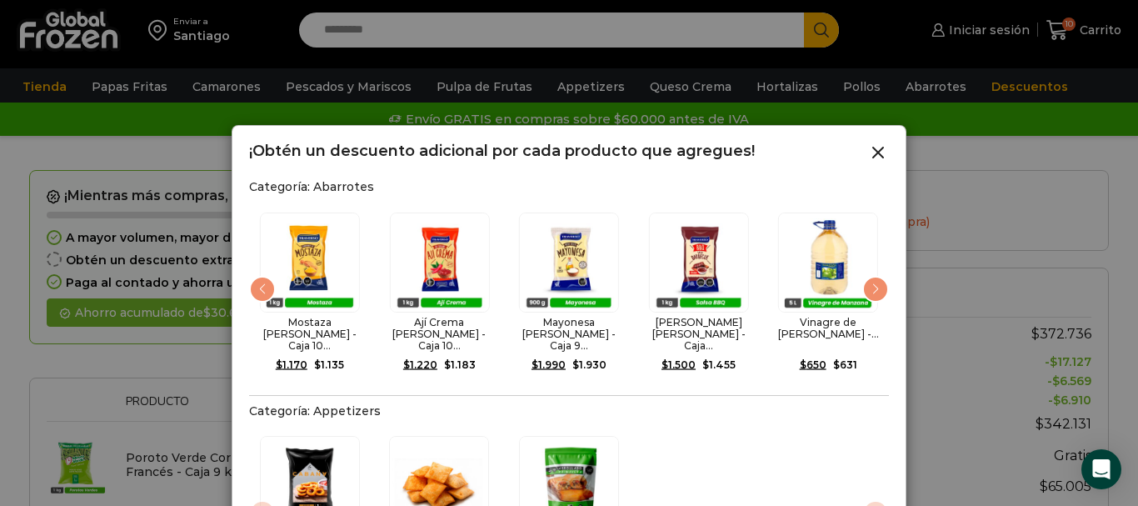
click at [878, 282] on div "Next slide" at bounding box center [875, 289] width 27 height 27
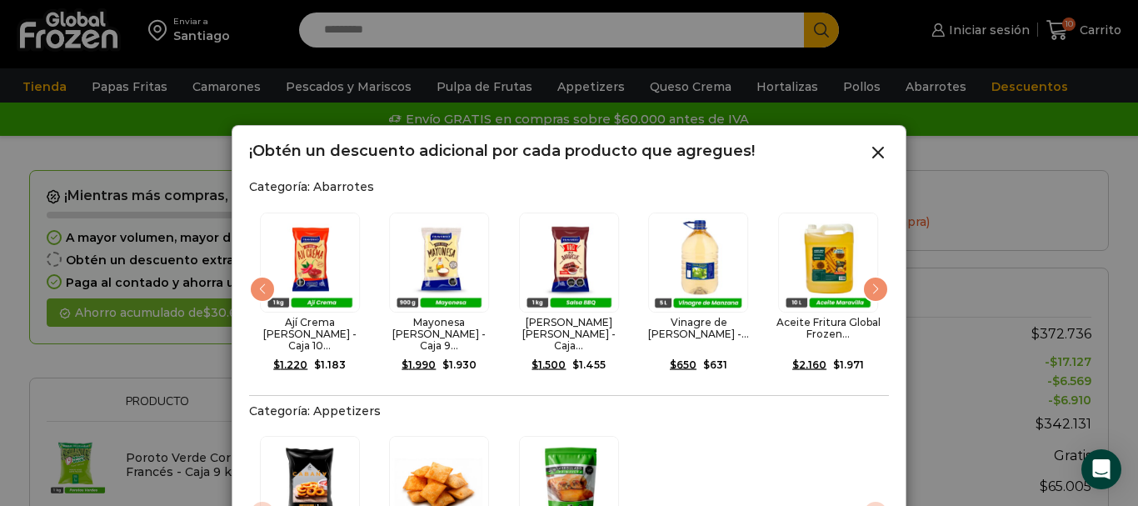
click at [878, 282] on div "Next slide" at bounding box center [875, 289] width 27 height 27
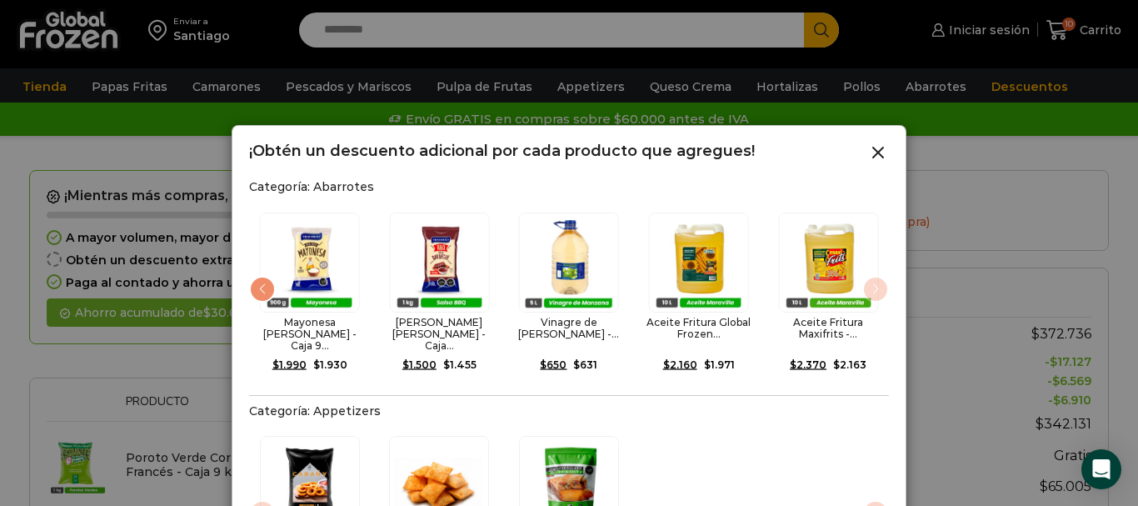
click at [878, 282] on img "14 / 14" at bounding box center [828, 262] width 100 height 100
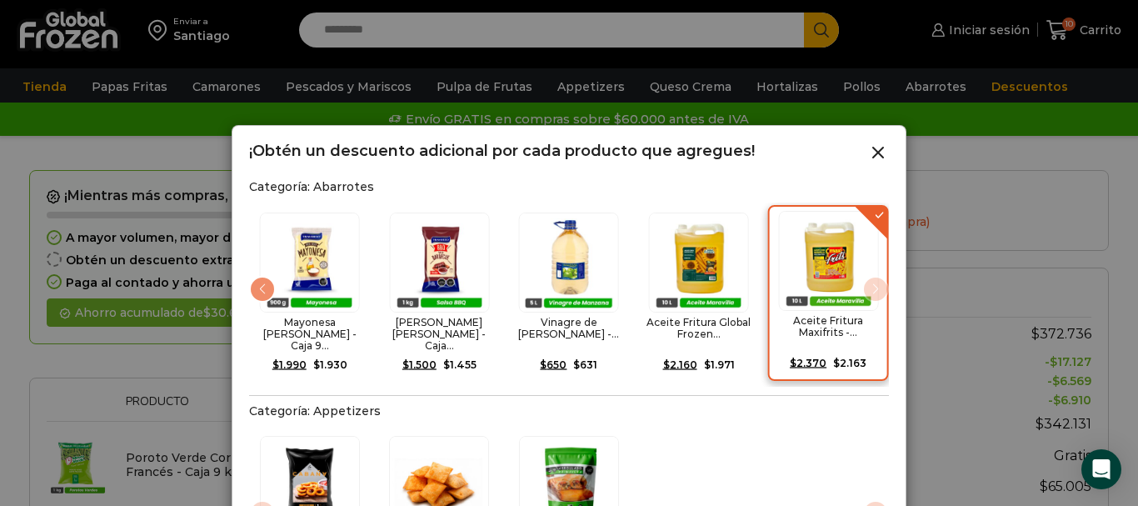
click at [878, 282] on img "14 / 14" at bounding box center [828, 261] width 100 height 100
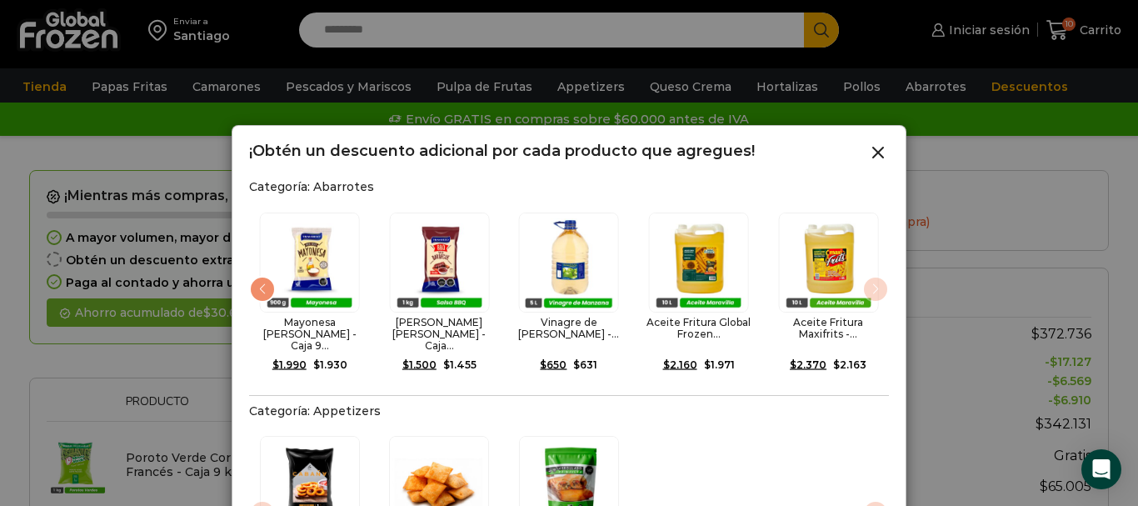
click at [878, 282] on img "14 / 14" at bounding box center [828, 262] width 100 height 100
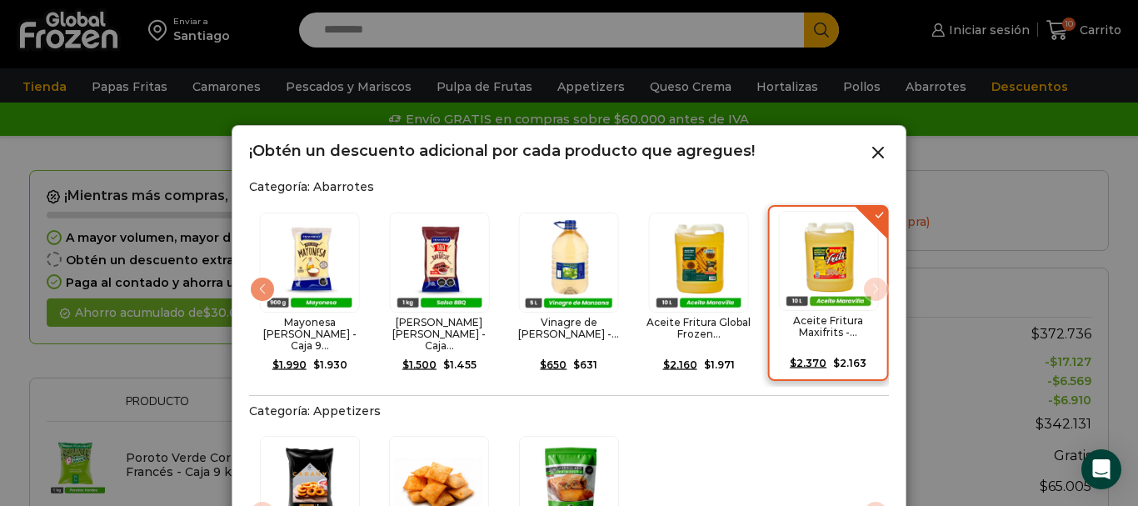
click at [863, 290] on img "14 / 14" at bounding box center [828, 261] width 100 height 100
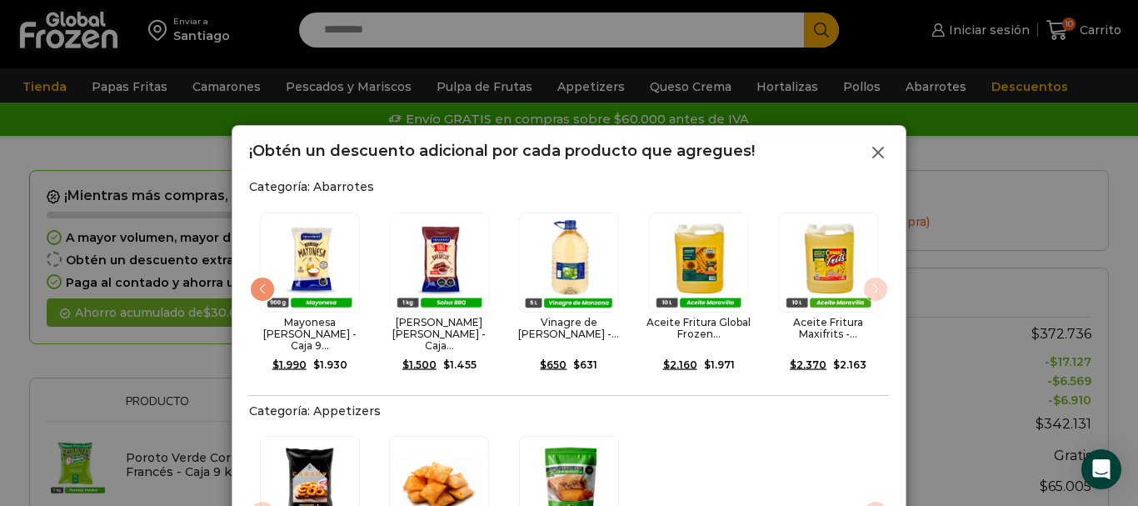
click at [879, 148] on icon at bounding box center [878, 152] width 20 height 20
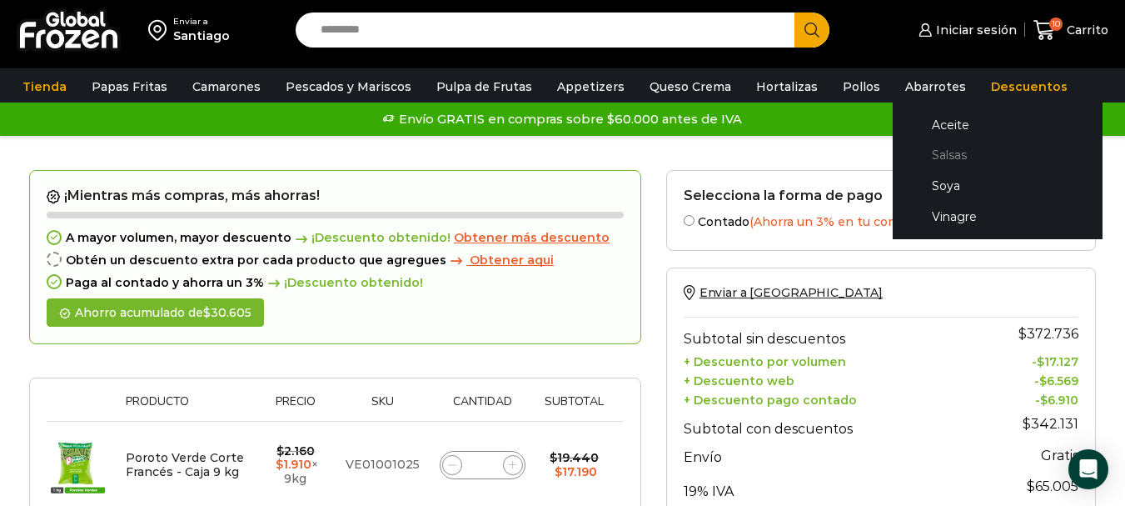
click at [935, 157] on link "Salsas" at bounding box center [998, 155] width 177 height 31
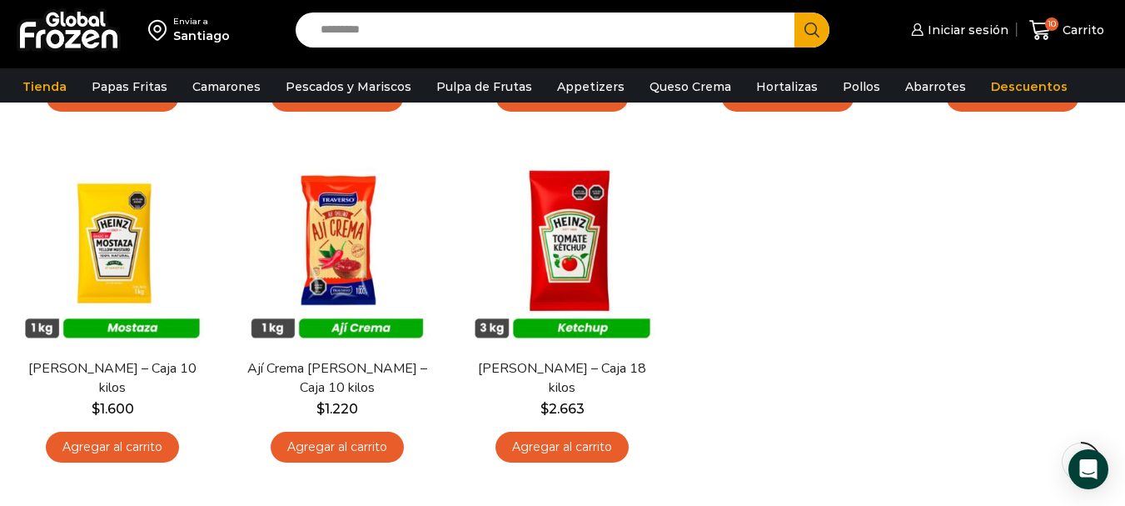
scroll to position [500, 0]
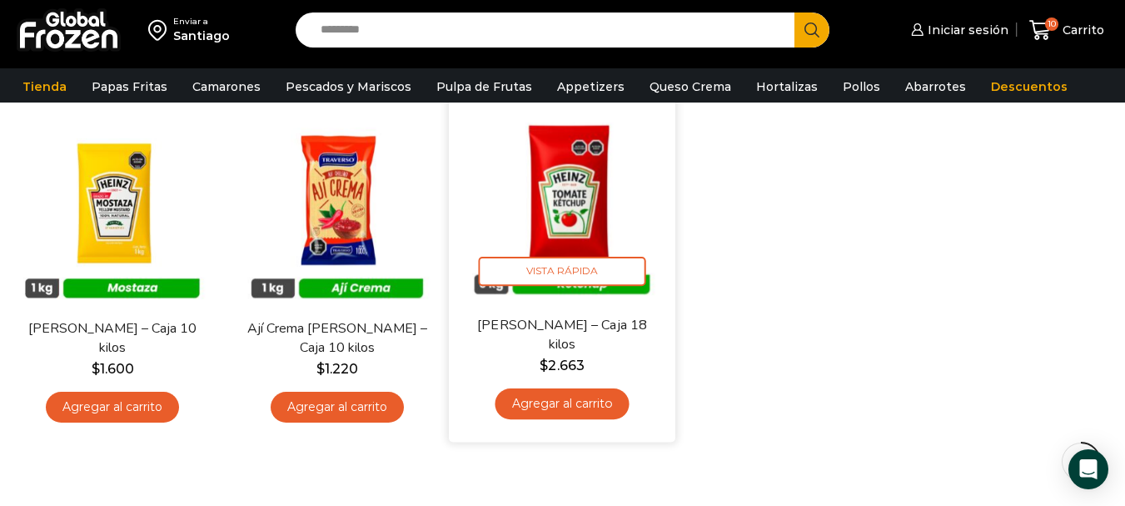
click at [567, 400] on link "Agregar al carrito" at bounding box center [563, 403] width 134 height 31
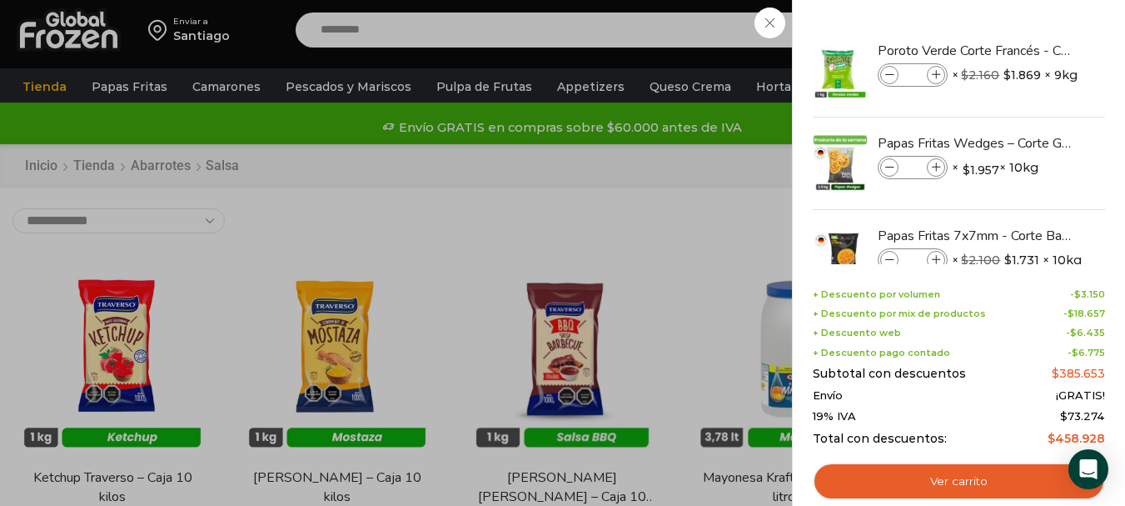
scroll to position [420, 0]
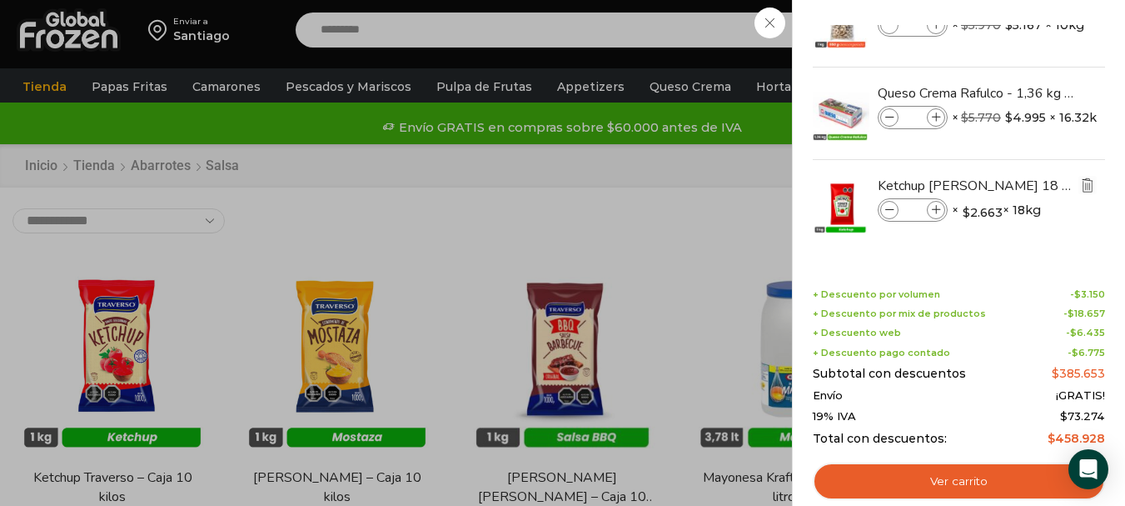
click at [1089, 184] on img "Eliminar Ketchup Heinz - Caja 18 kilos del carrito" at bounding box center [1087, 184] width 15 height 15
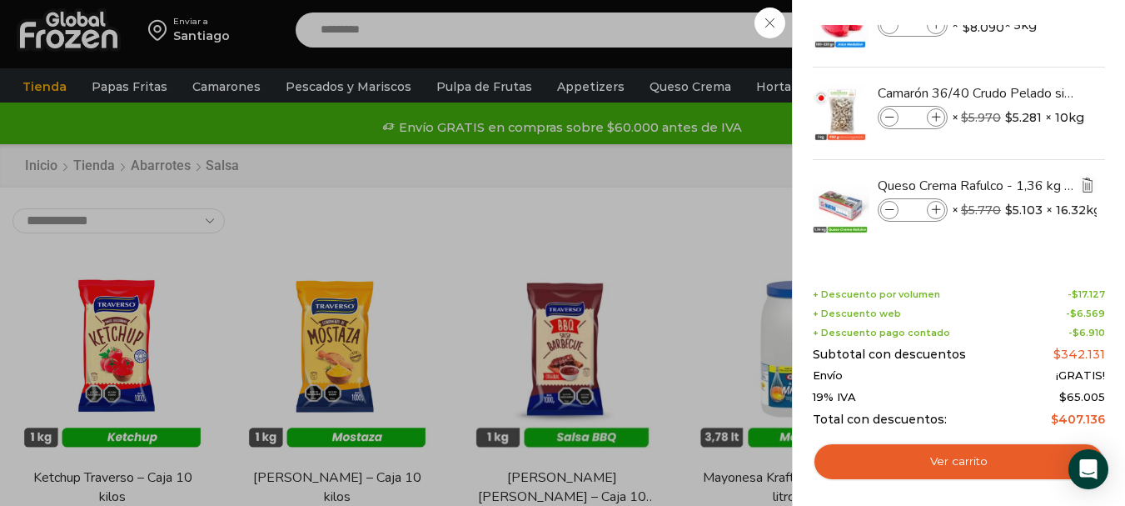
scroll to position [327, 0]
click at [1025, 50] on div "10 Carrito 10 10 Shopping Cart" at bounding box center [1066, 30] width 83 height 39
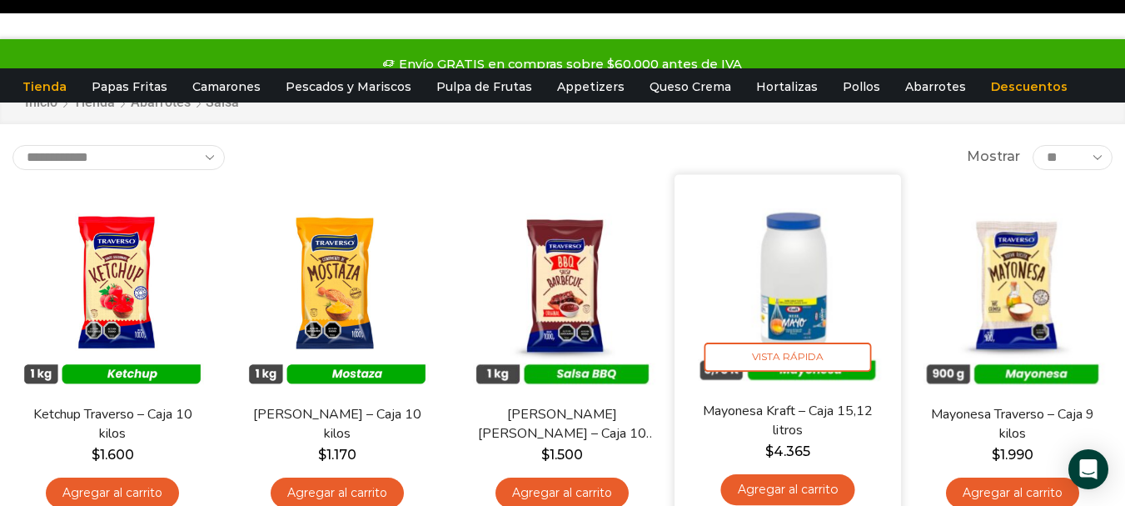
scroll to position [0, 0]
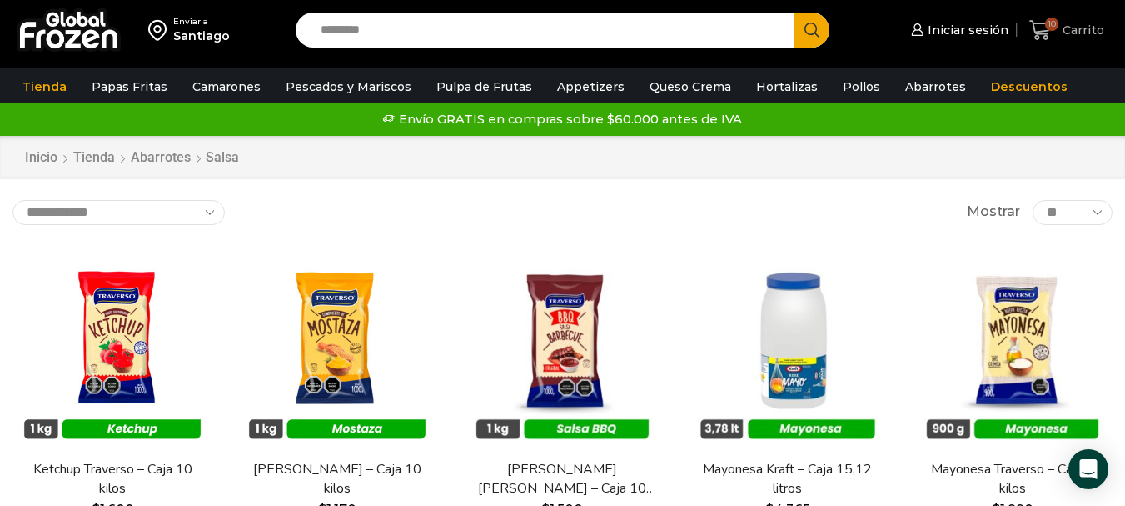
click at [1085, 27] on span "Carrito" at bounding box center [1082, 30] width 46 height 17
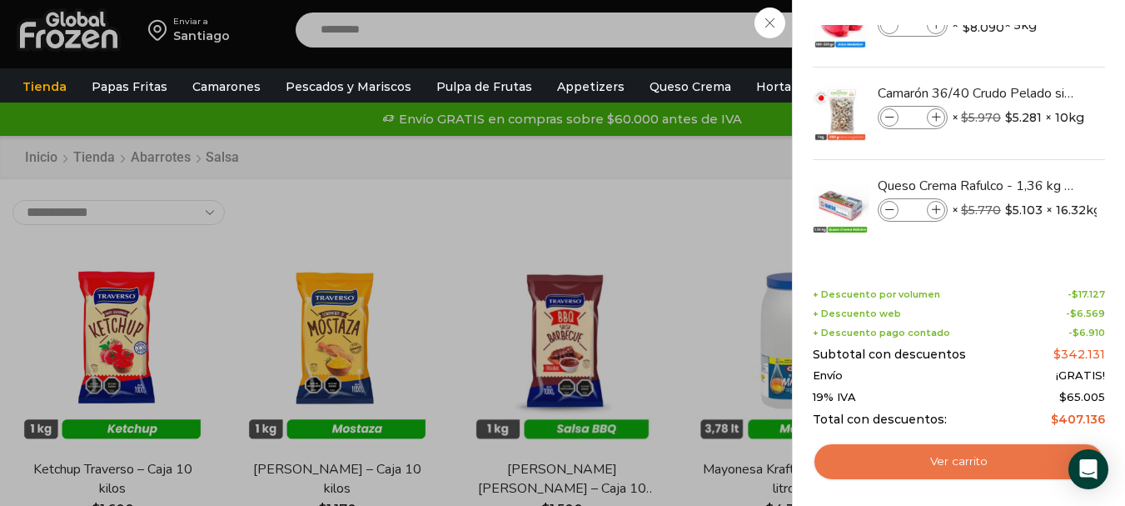
click at [1015, 470] on link "Ver carrito" at bounding box center [959, 461] width 292 height 38
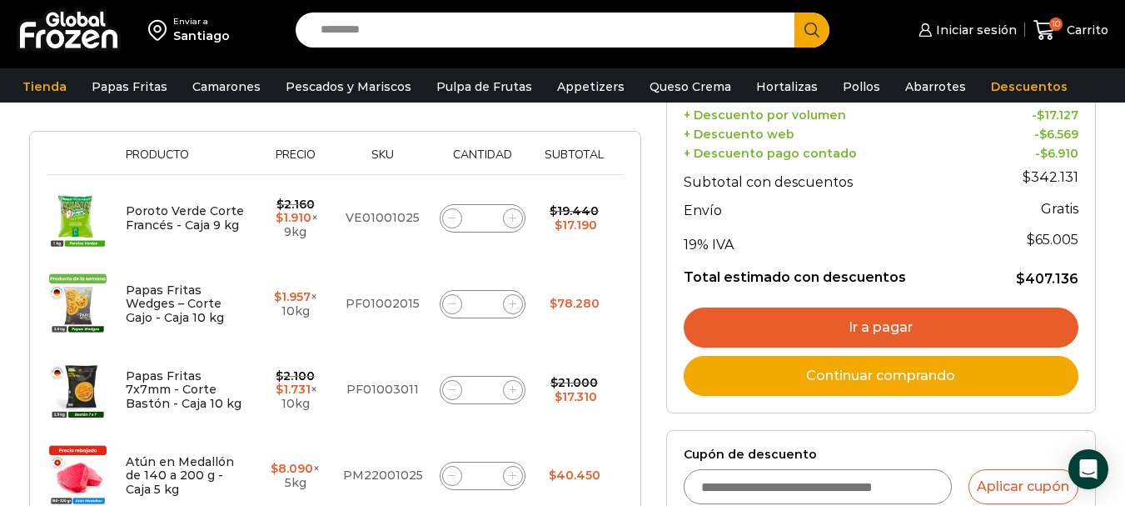
scroll to position [83, 0]
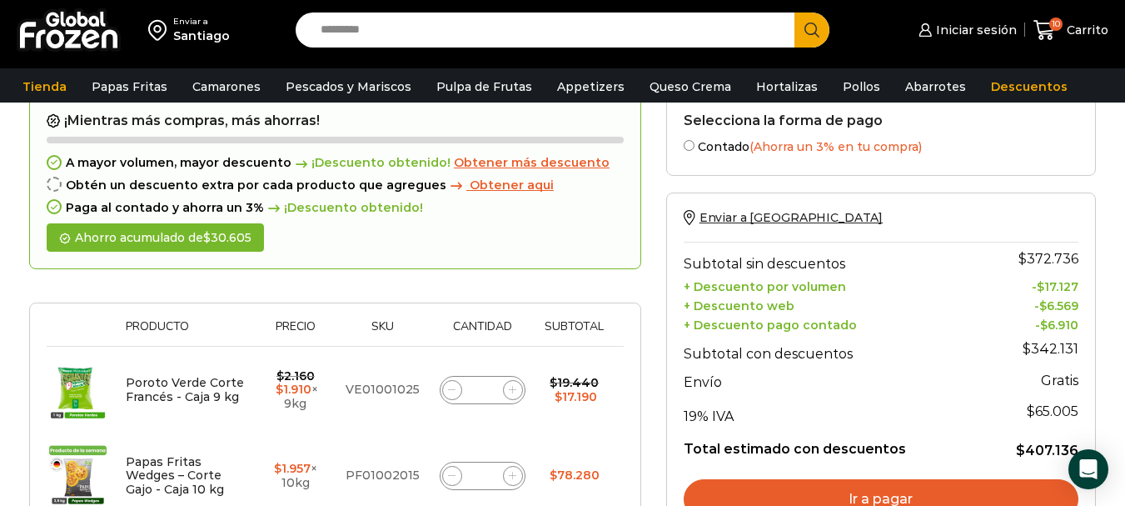
click at [880, 487] on link "Ir a pagar" at bounding box center [881, 499] width 395 height 40
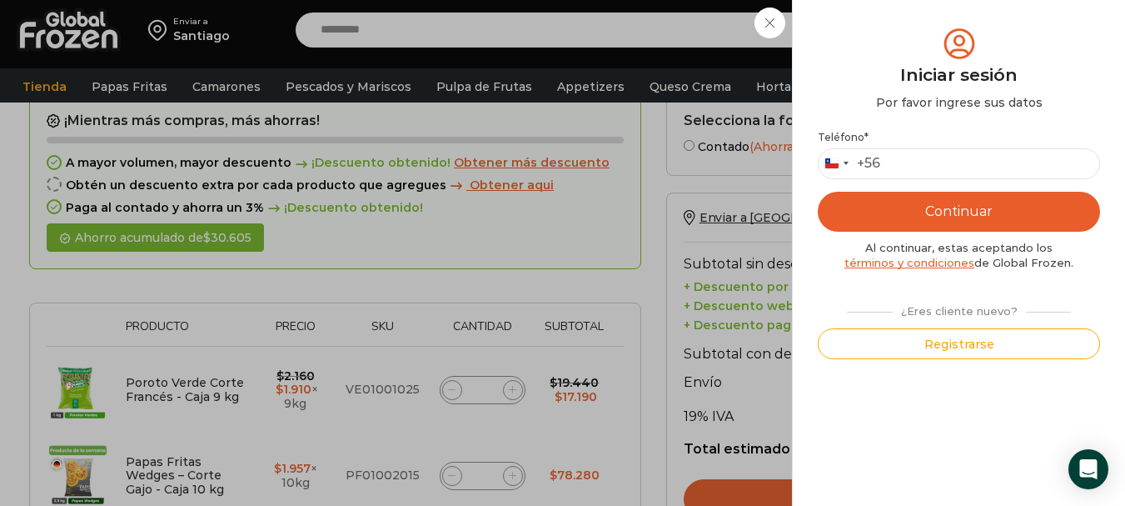
click at [915, 47] on div "Iniciar sesión Mi cuenta Login Register Iniciar sesión Por favor ingrese sus da…" at bounding box center [966, 29] width 102 height 33
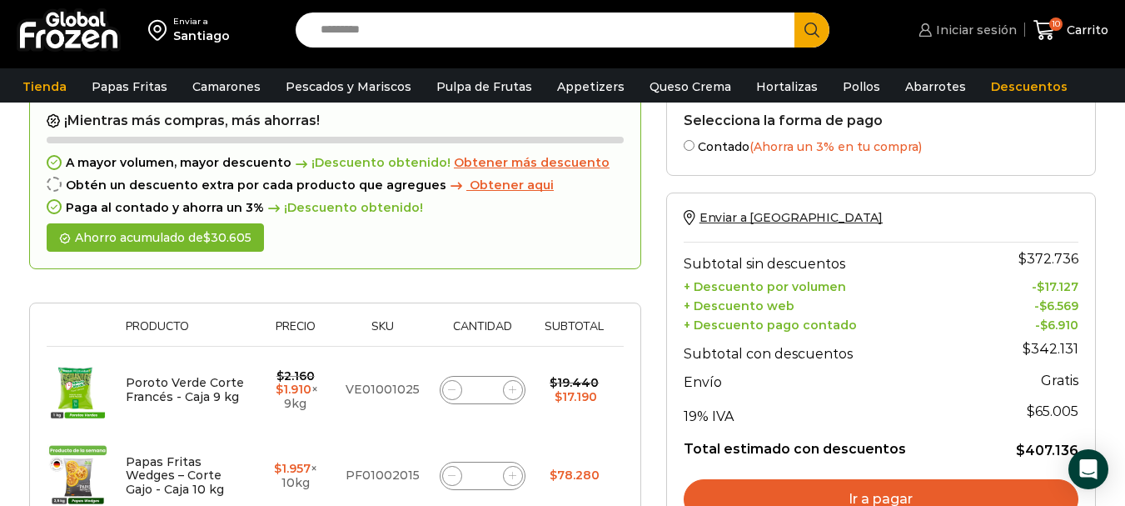
click at [985, 25] on span "Iniciar sesión" at bounding box center [974, 30] width 85 height 17
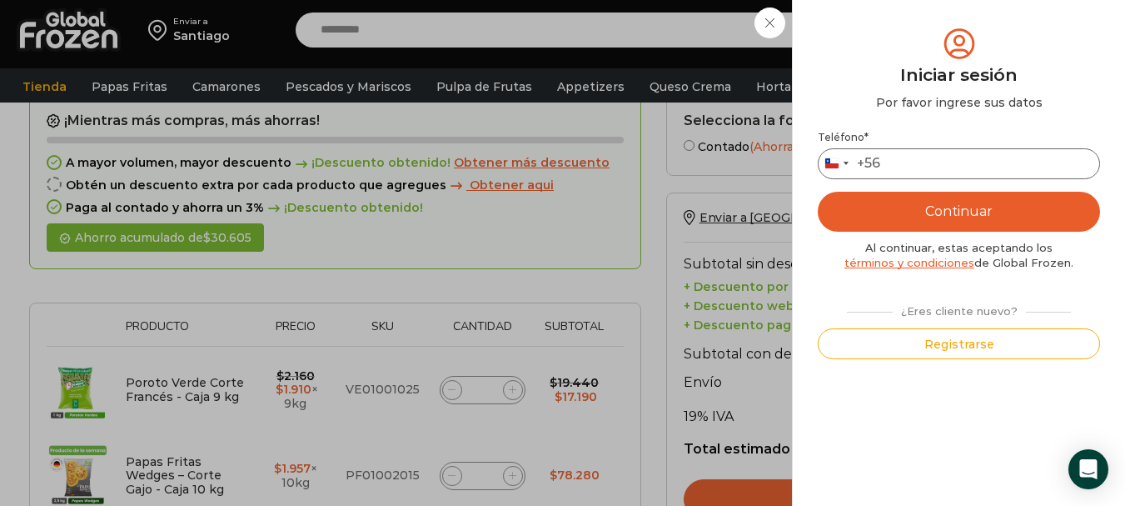
click at [933, 167] on input "Teléfono *" at bounding box center [959, 163] width 282 height 31
type input "*********"
click at [967, 202] on button "Continuar" at bounding box center [959, 212] width 282 height 40
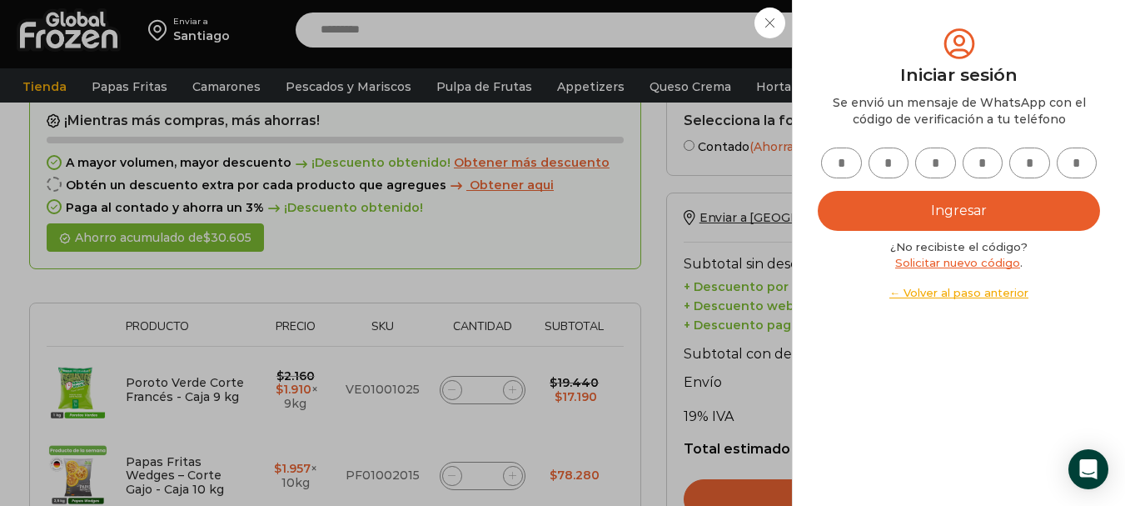
click at [855, 166] on input "text" at bounding box center [841, 162] width 41 height 31
type input "*"
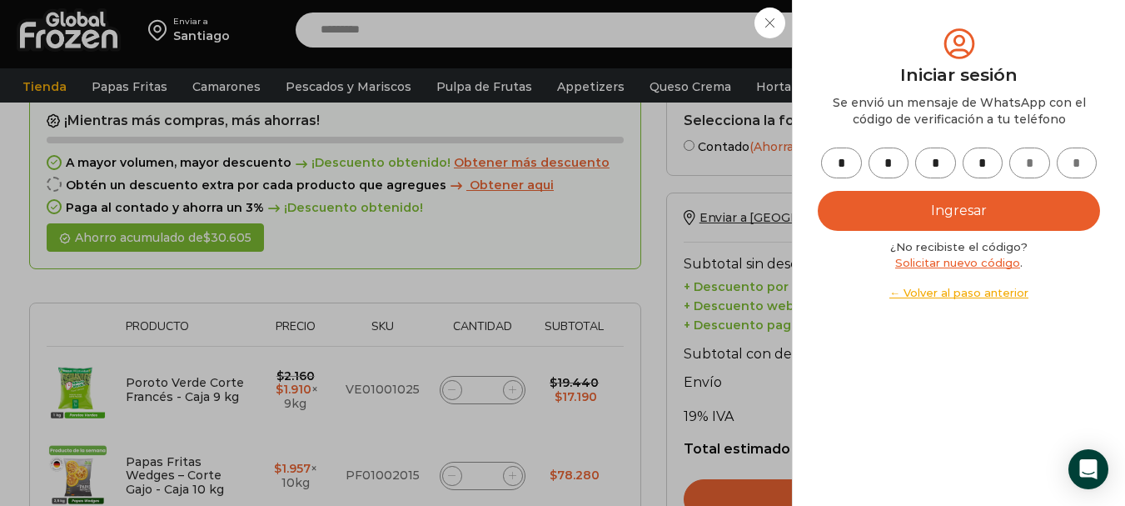
type input "*"
click at [818, 191] on button "Ingresar" at bounding box center [959, 211] width 282 height 40
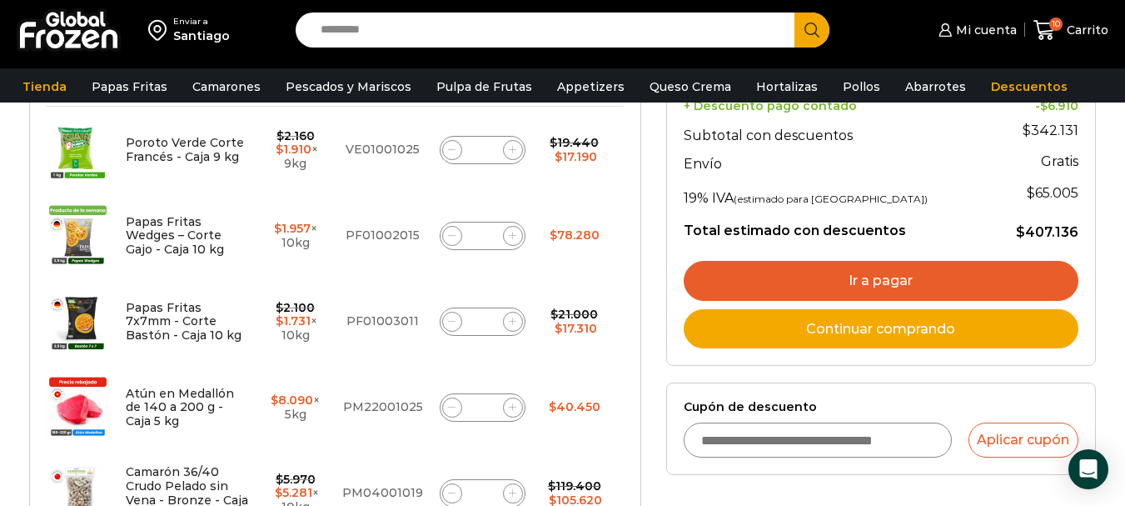
scroll to position [333, 0]
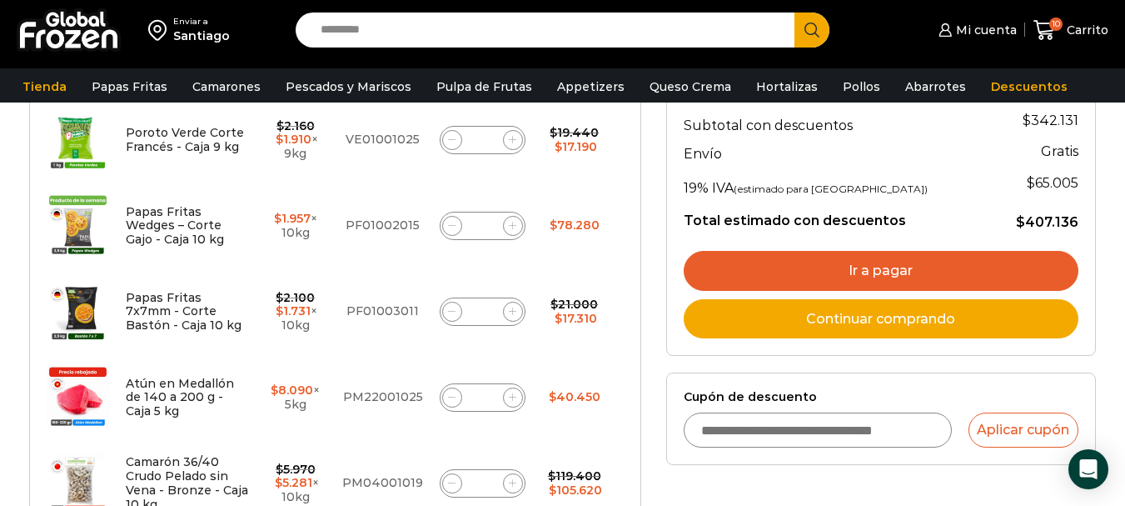
click at [865, 262] on link "Ir a pagar" at bounding box center [881, 271] width 395 height 40
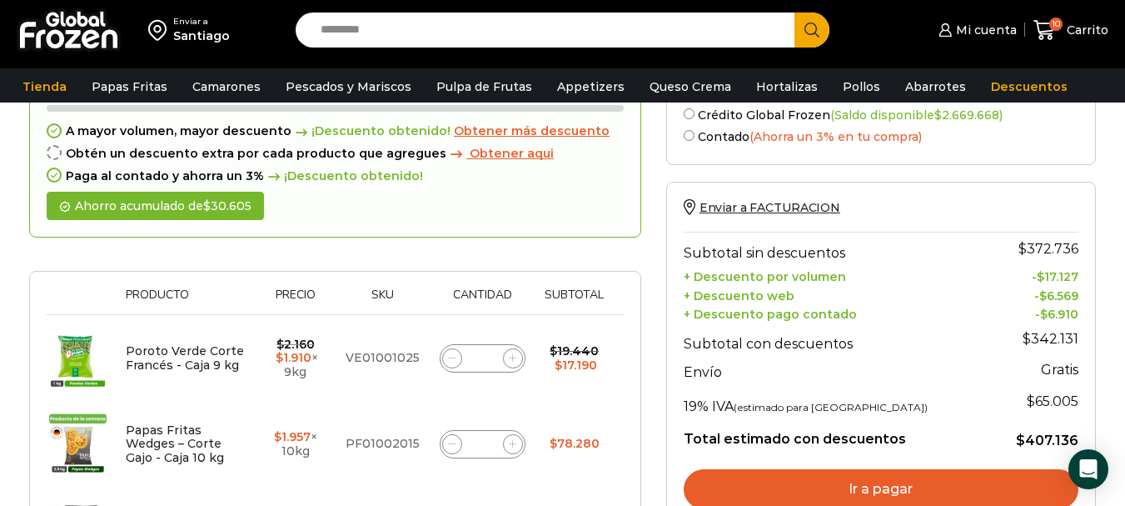
scroll to position [83, 0]
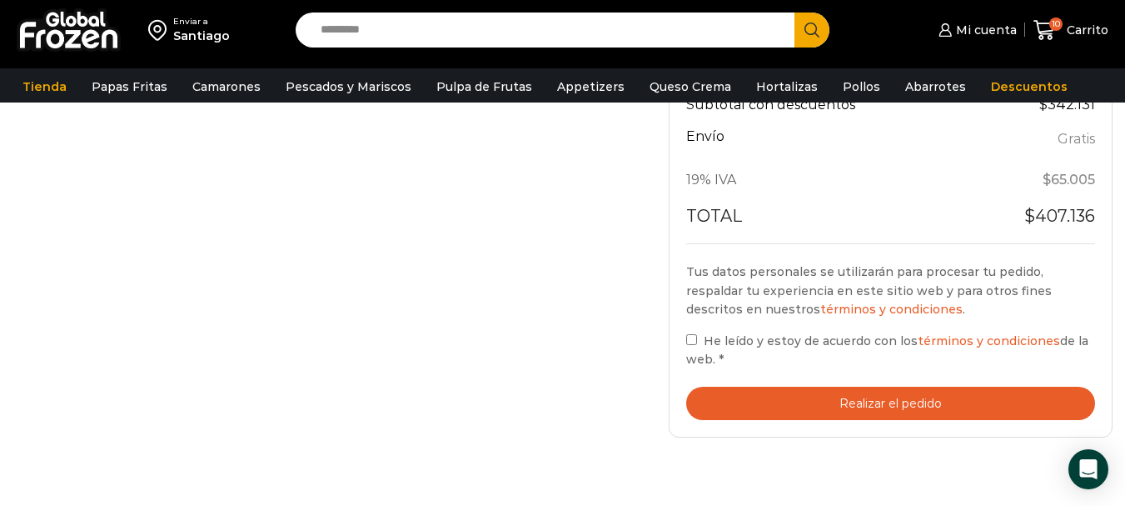
scroll to position [916, 0]
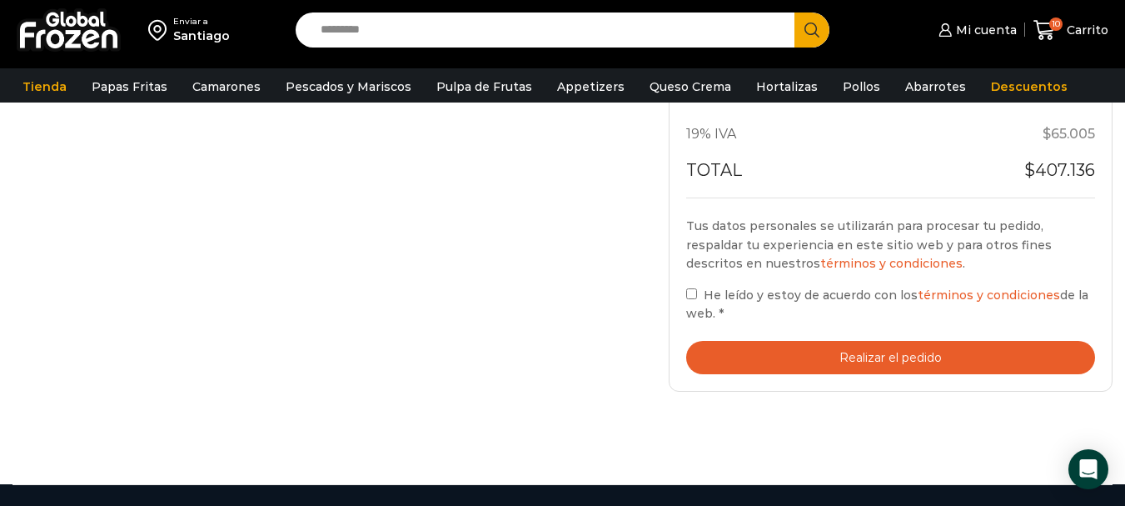
click at [939, 358] on button "Realizar el pedido" at bounding box center [890, 358] width 409 height 34
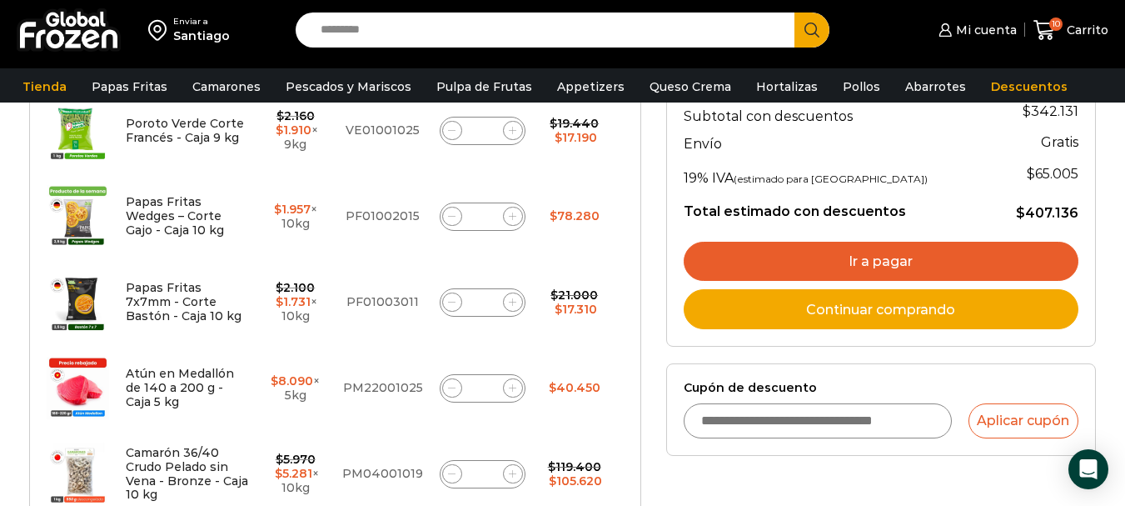
scroll to position [416, 0]
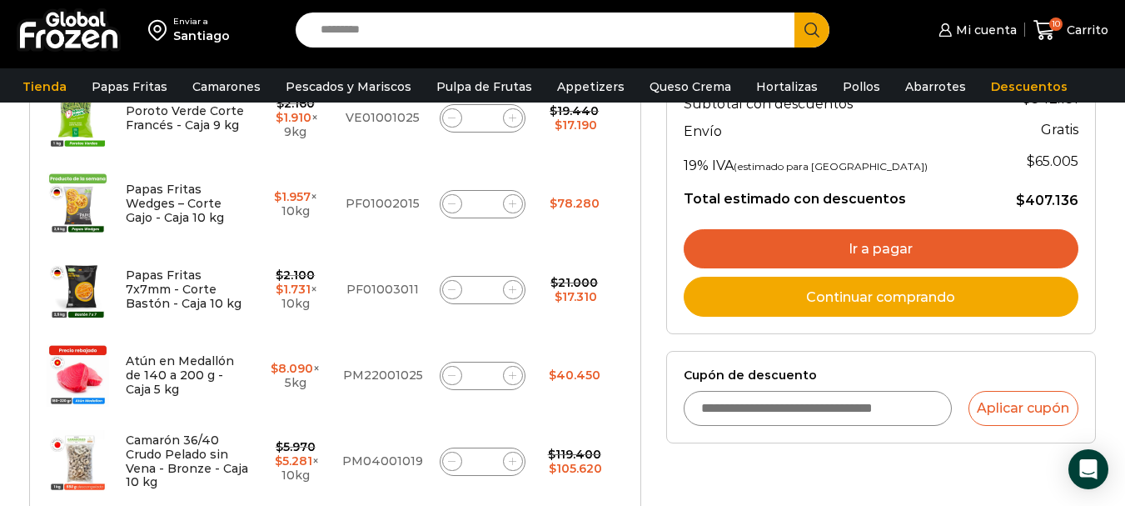
click at [895, 252] on link "Ir a pagar" at bounding box center [881, 249] width 395 height 40
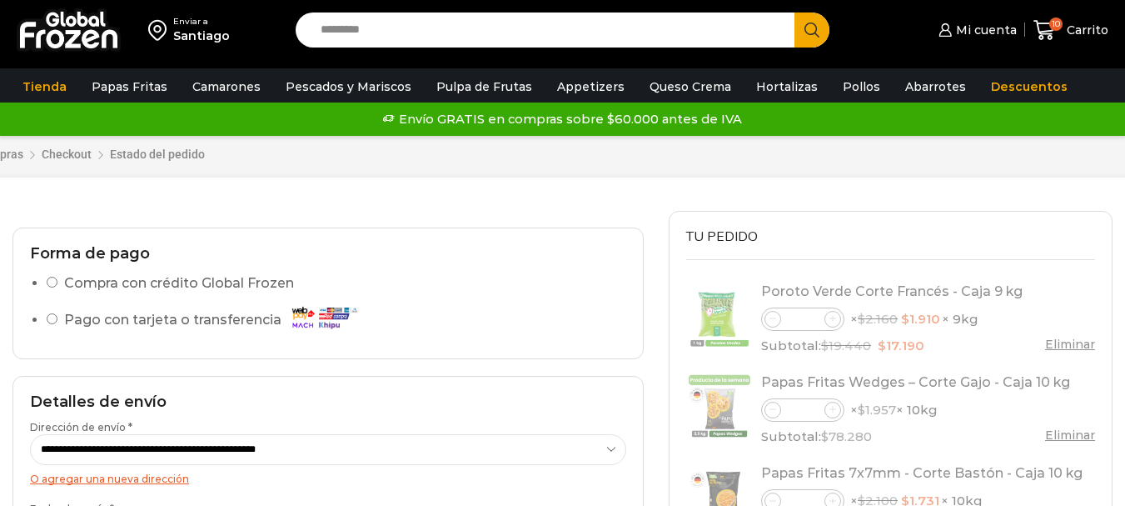
click at [186, 286] on label "Compra con crédito Global Frozen" at bounding box center [179, 284] width 230 height 24
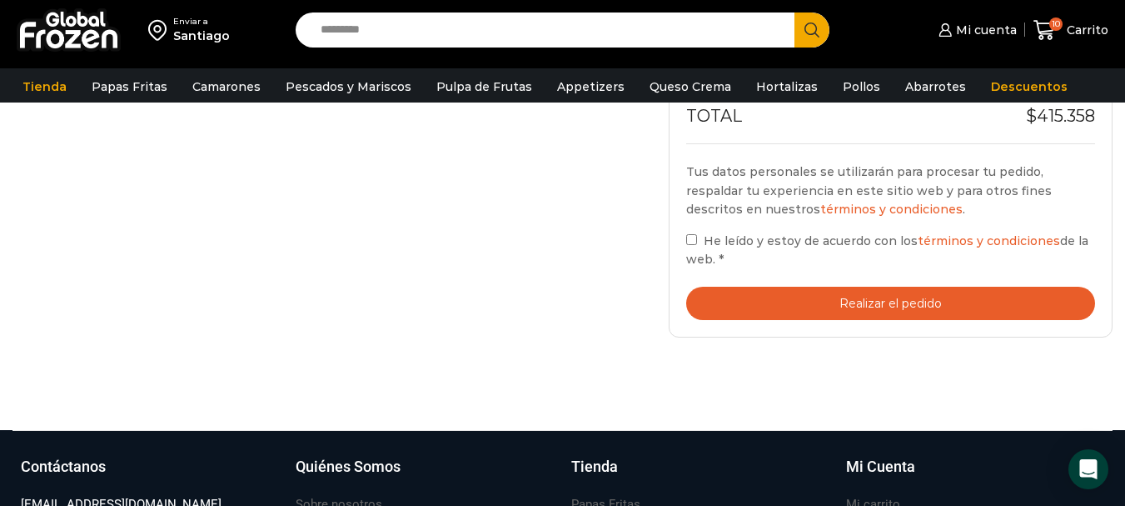
scroll to position [1000, 0]
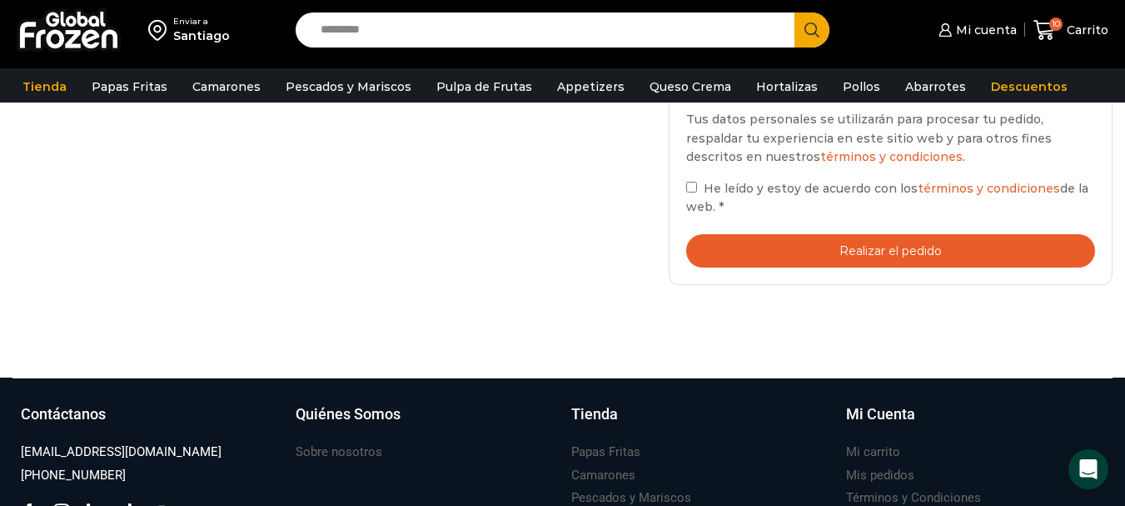
click at [930, 242] on button "Realizar el pedido" at bounding box center [890, 251] width 409 height 34
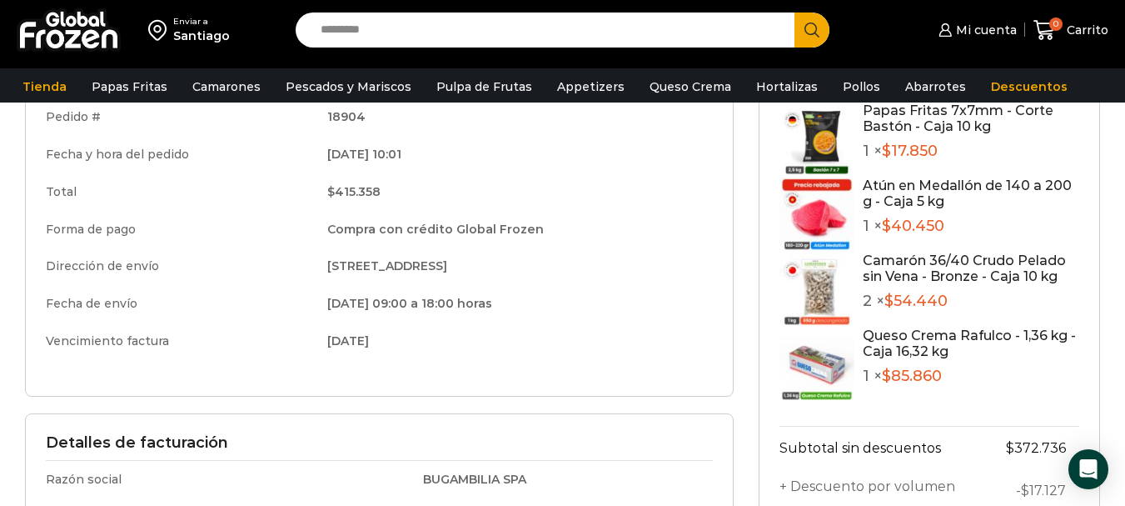
scroll to position [333, 0]
